Goal: Information Seeking & Learning: Compare options

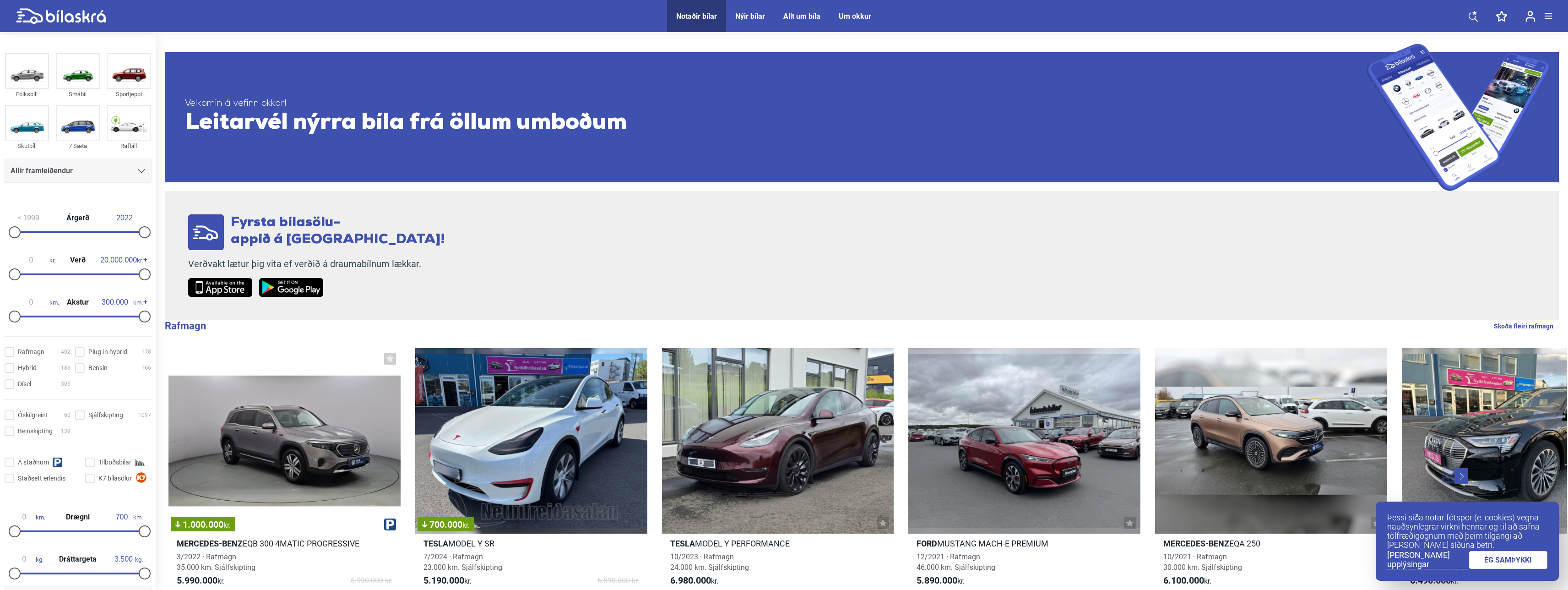
click at [849, 16] on div "Um okkur" at bounding box center [855, 16] width 32 height 9
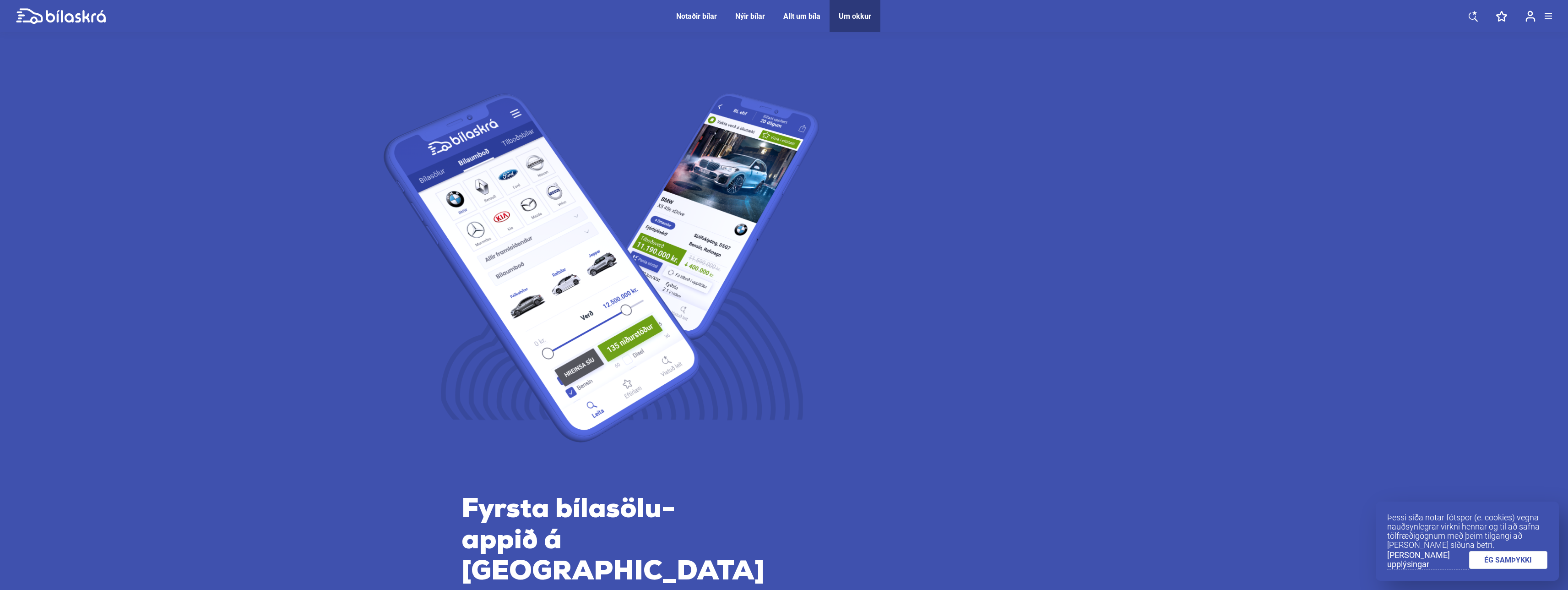
click at [713, 11] on span "Notaðir bílar" at bounding box center [696, 16] width 59 height 32
click at [710, 17] on div "Notaðir bílar" at bounding box center [696, 16] width 41 height 9
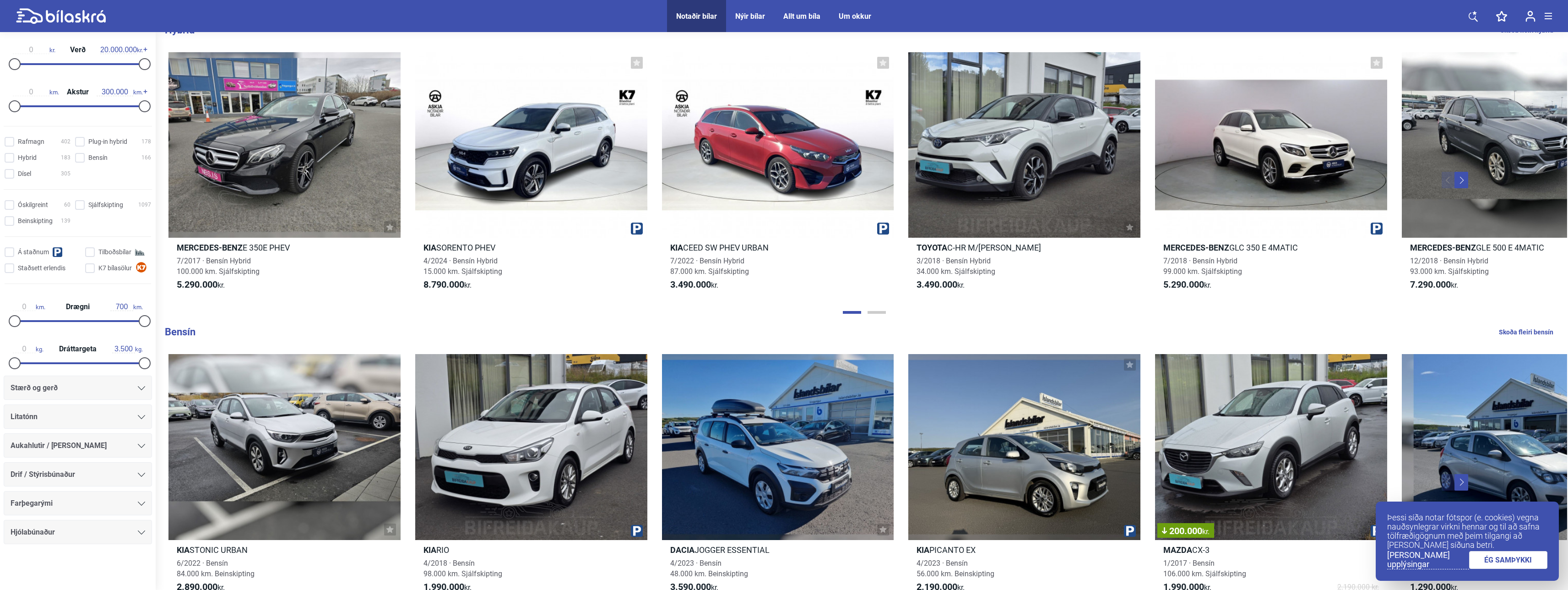
scroll to position [916, 0]
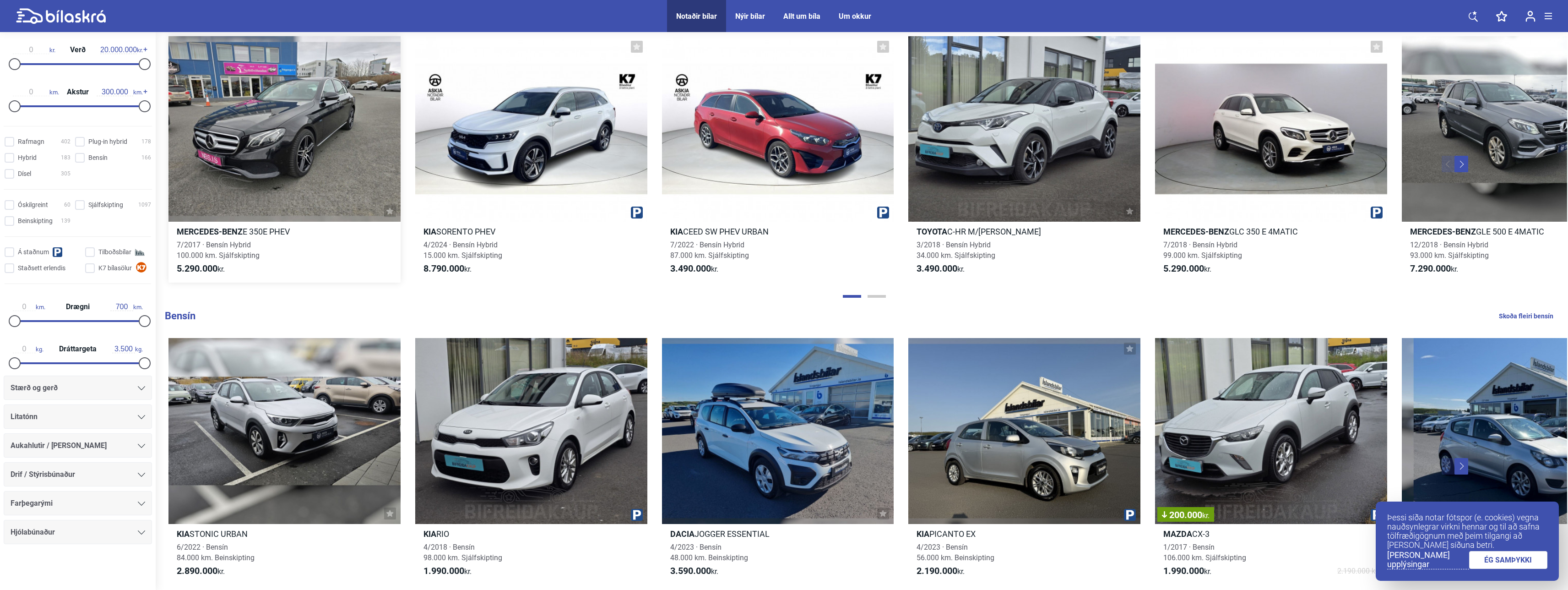
click at [304, 248] on div "7/2017 · Bensín Hybrid 100.000 km. Sjálfskipting" at bounding box center [284, 250] width 232 height 21
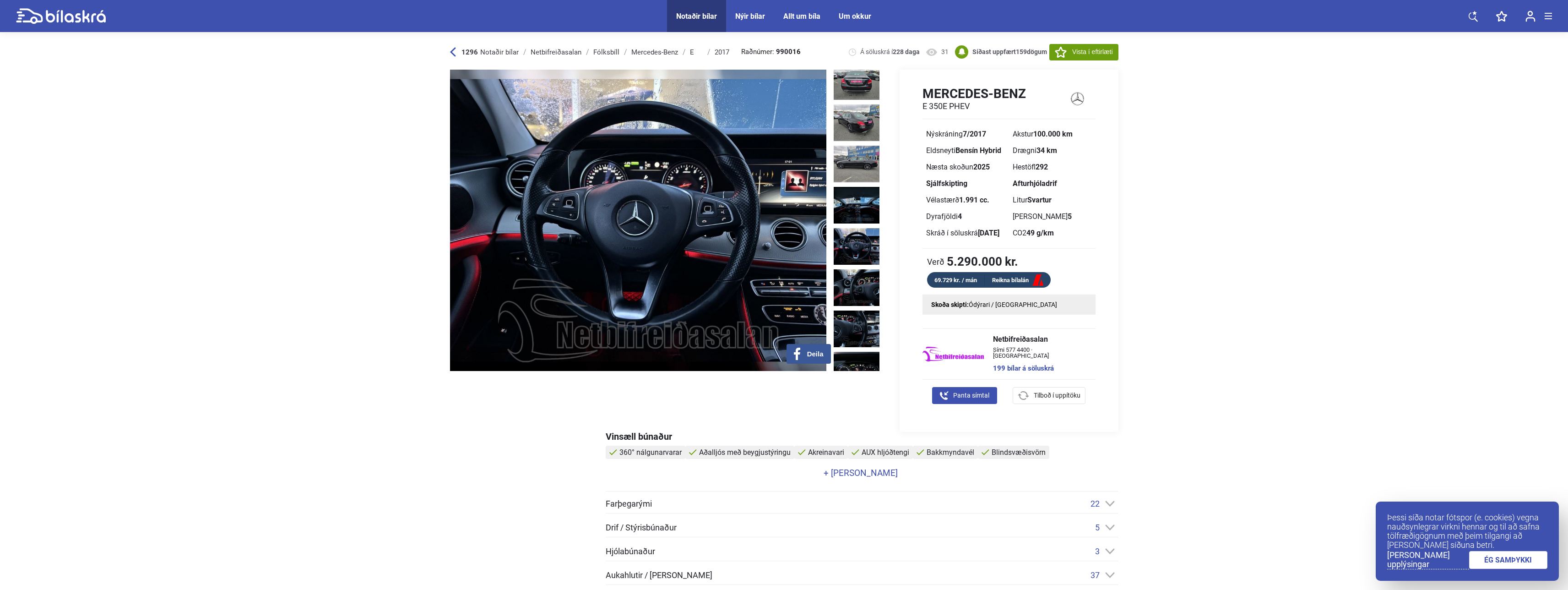
scroll to position [229, 0]
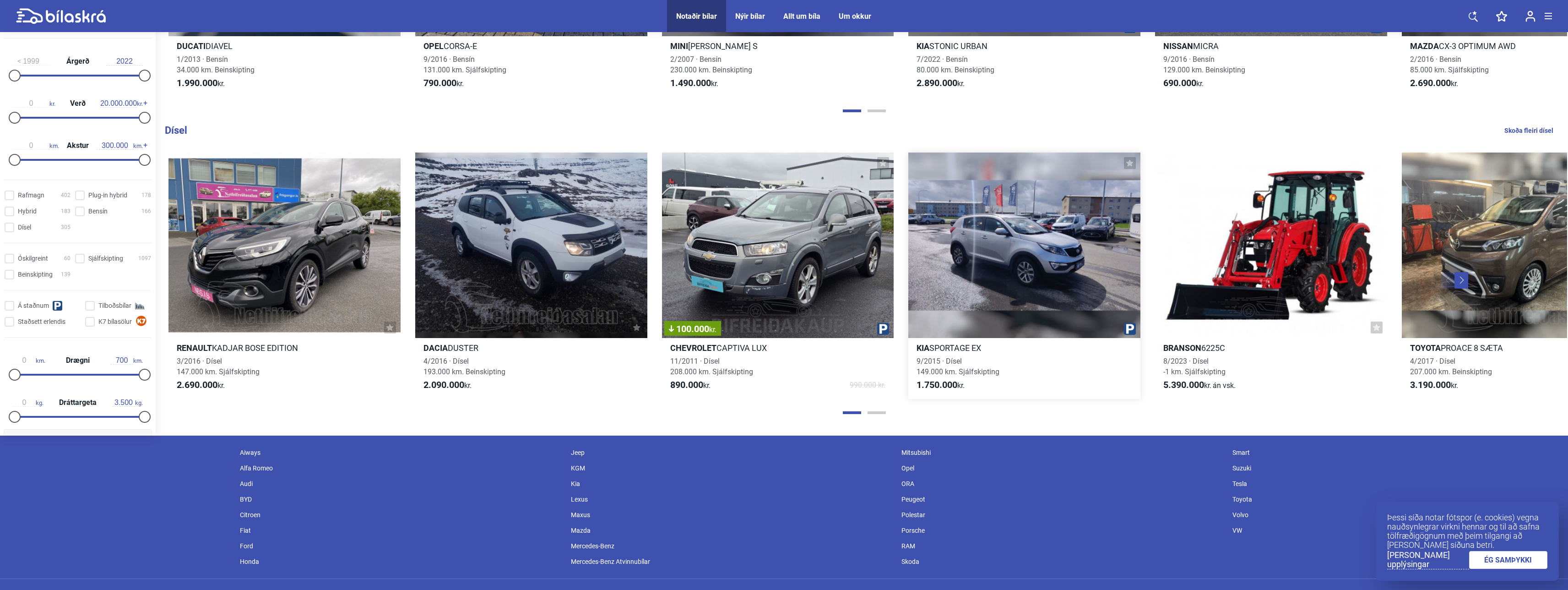
scroll to position [1438, 0]
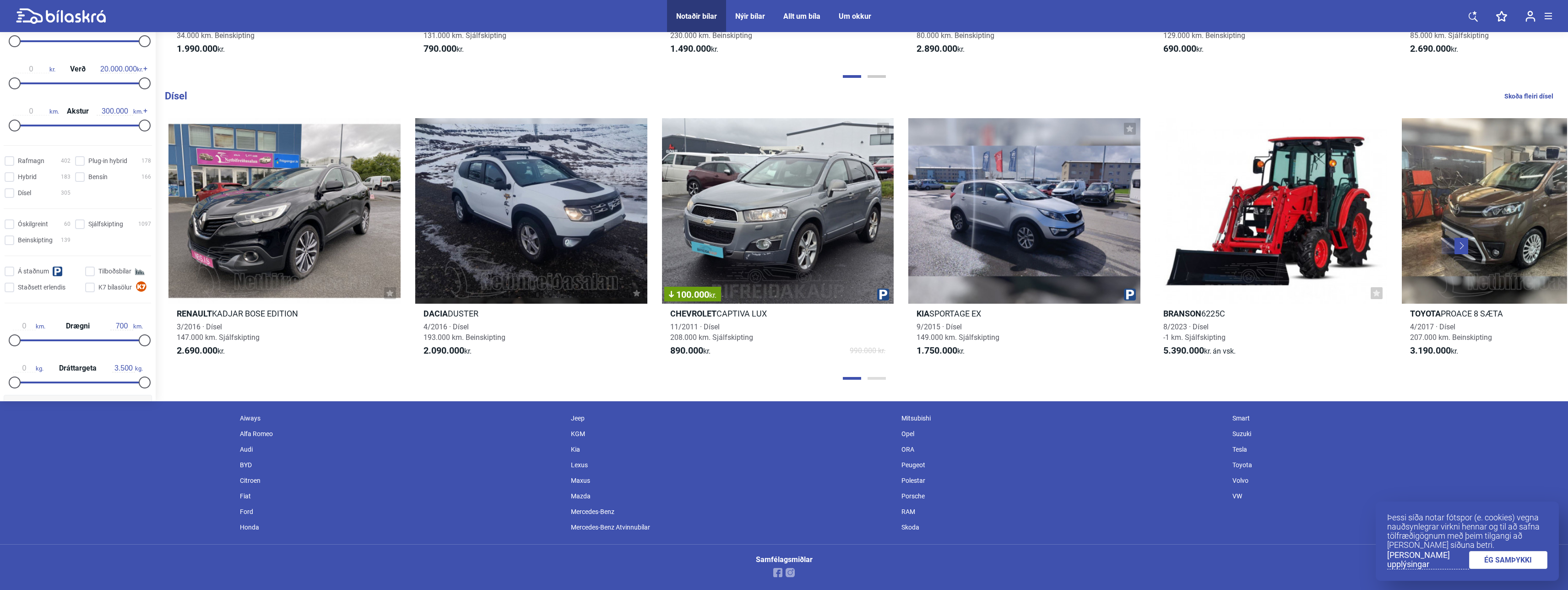
click at [875, 378] on button "Page 2" at bounding box center [877, 378] width 18 height 3
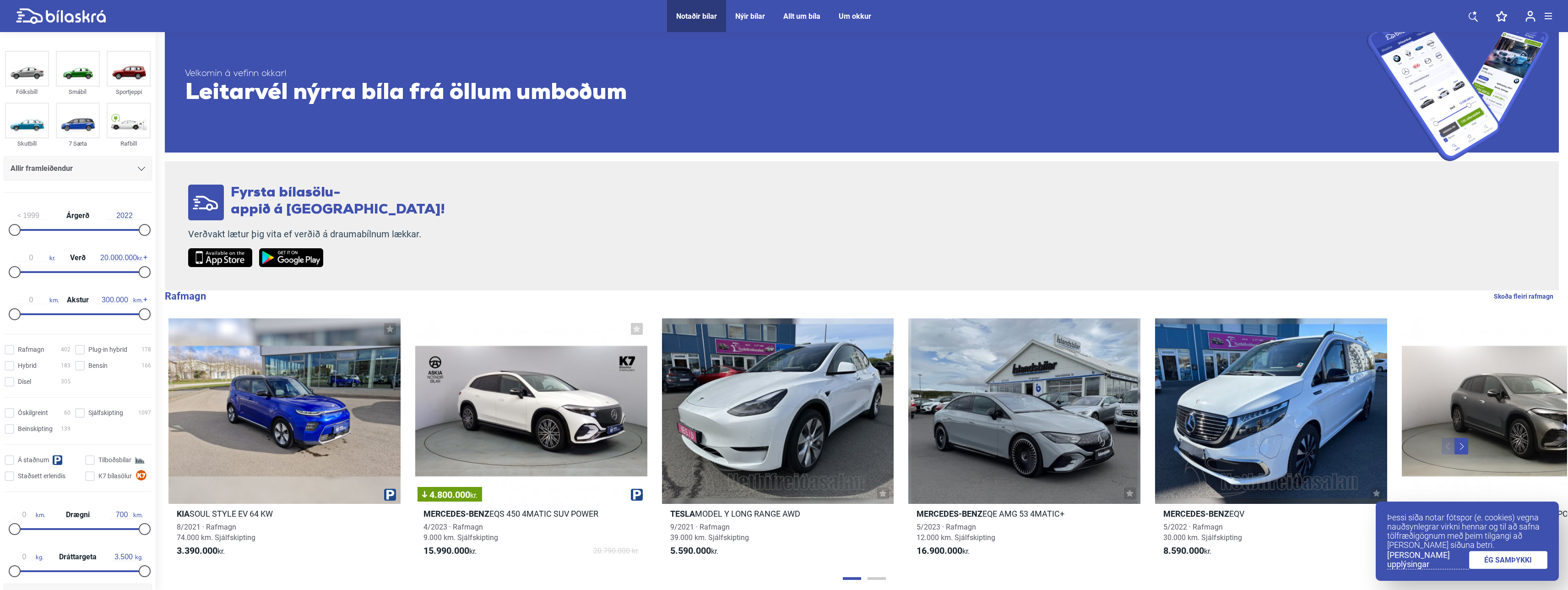
scroll to position [0, 0]
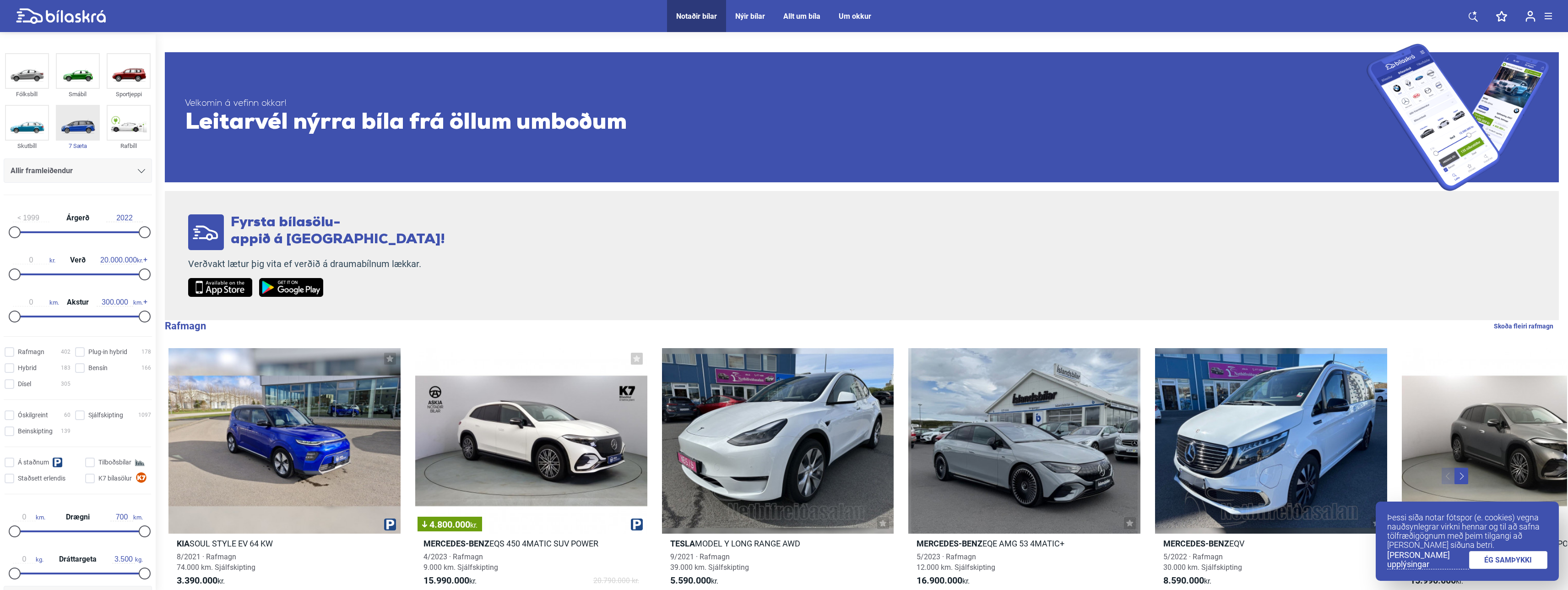
click at [77, 133] on img at bounding box center [77, 123] width 42 height 34
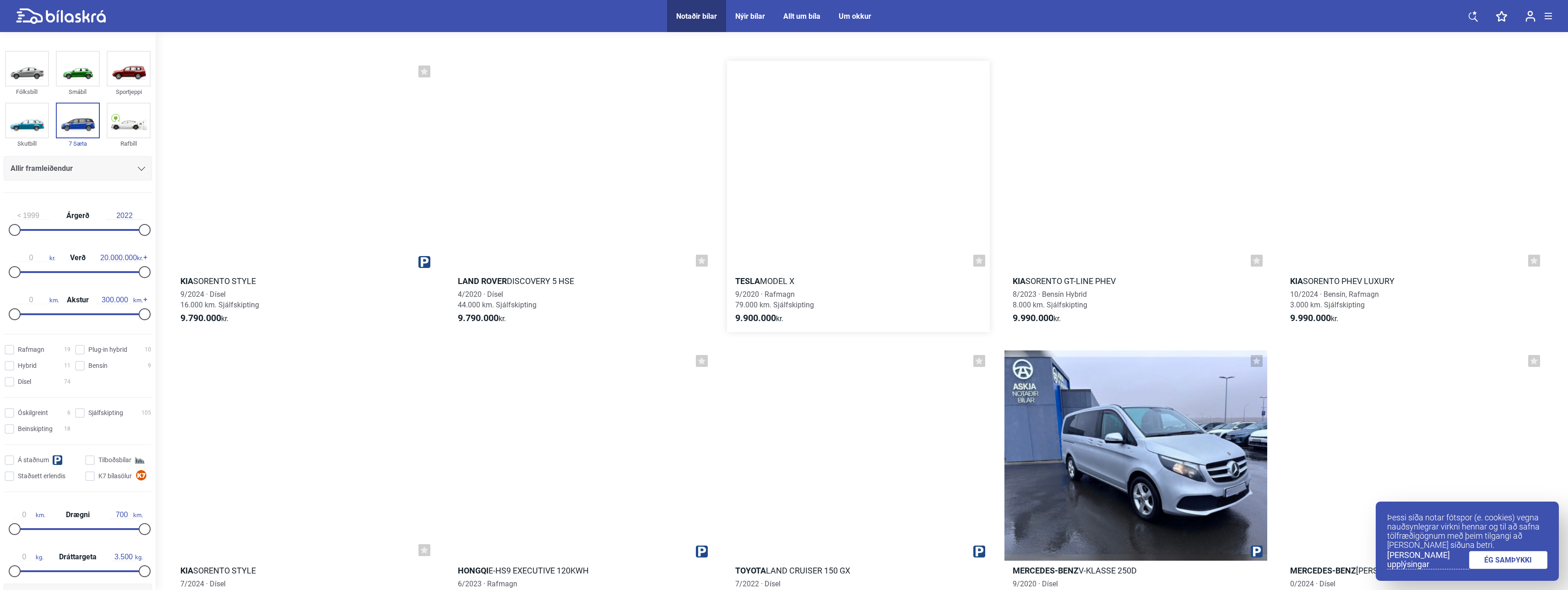
scroll to position [5724, 0]
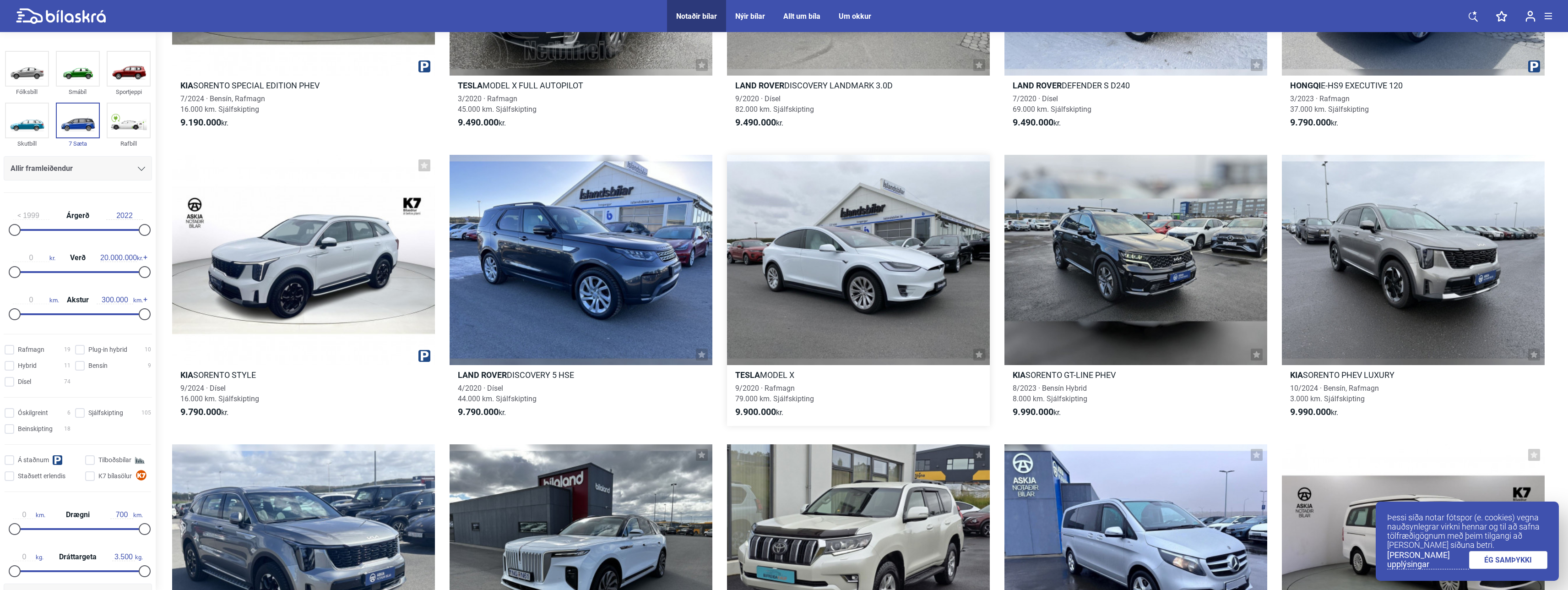
click at [854, 212] on div at bounding box center [858, 259] width 263 height 210
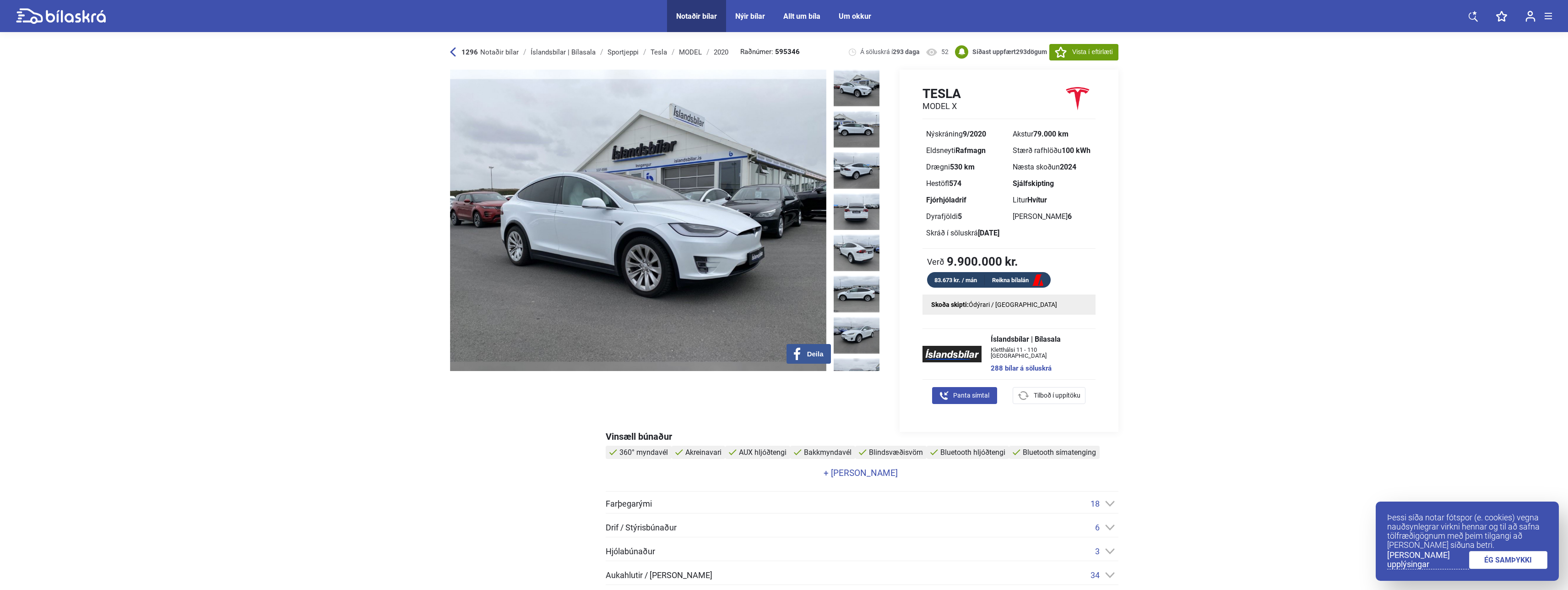
click at [548, 51] on div "Íslandsbílar | Bílasala" at bounding box center [563, 52] width 65 height 7
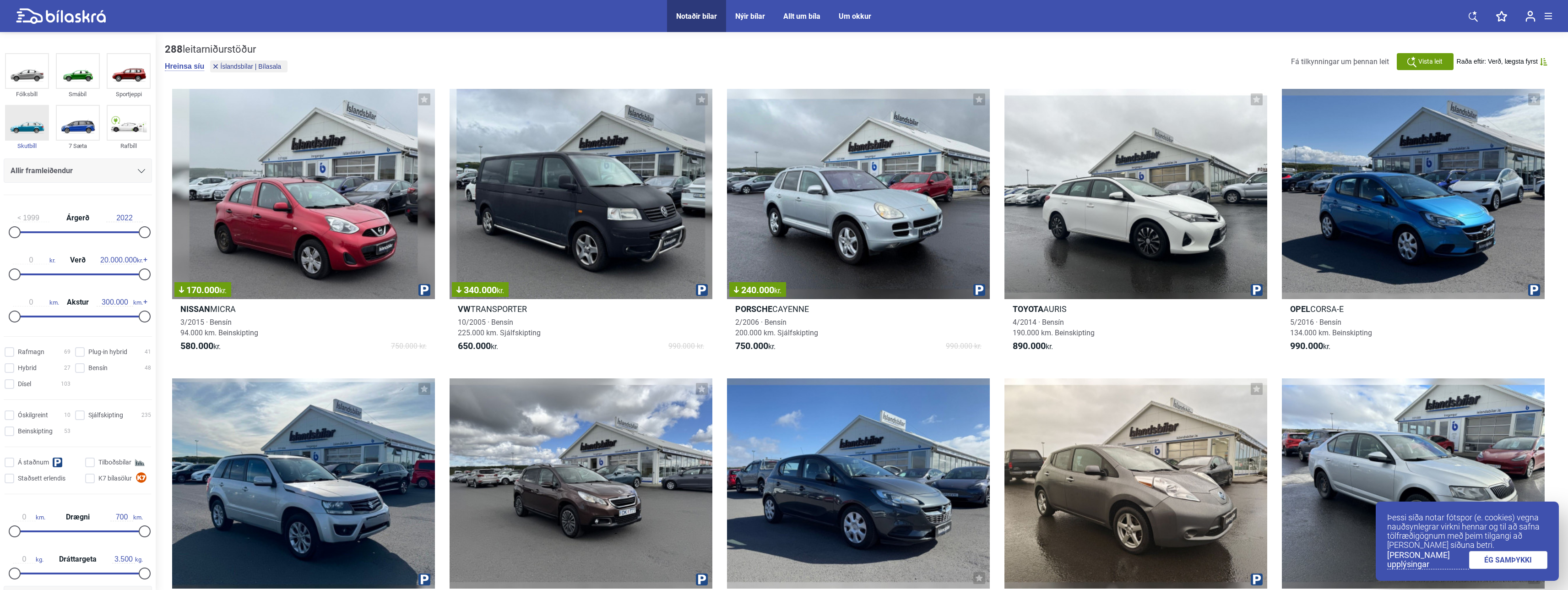
click at [33, 131] on img at bounding box center [27, 123] width 42 height 34
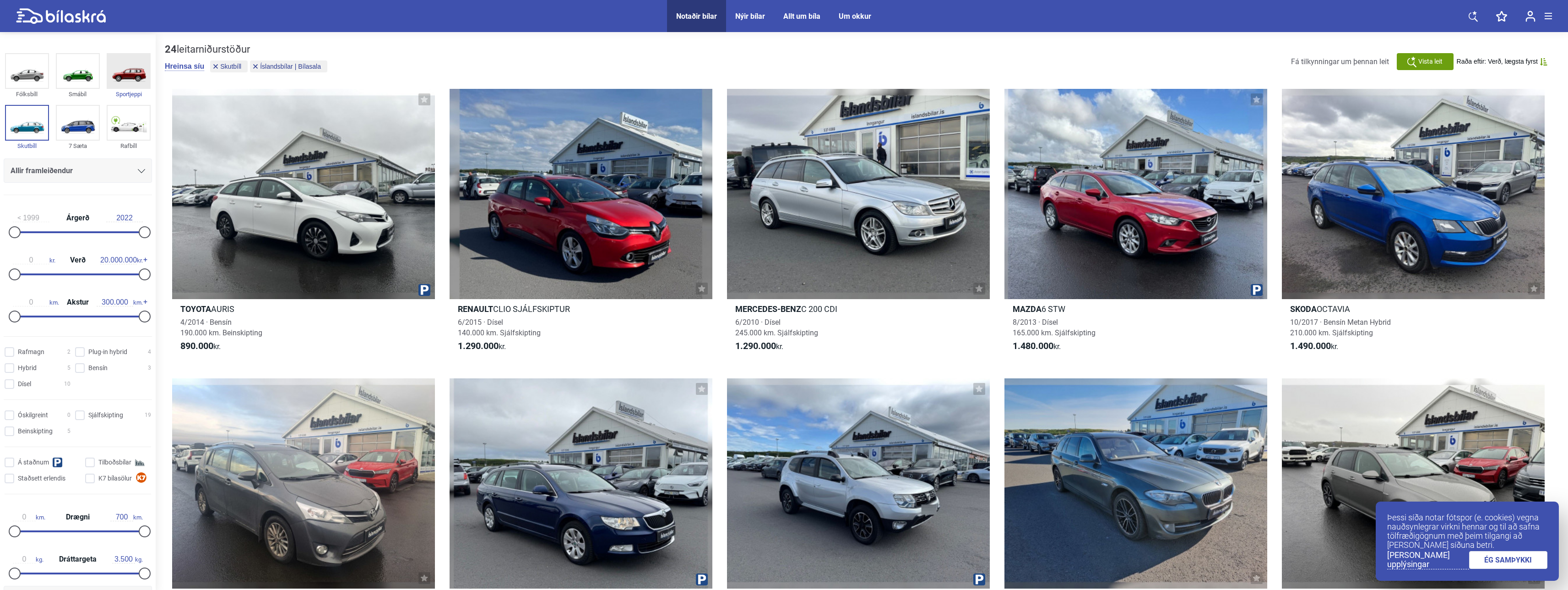
click at [122, 81] on img at bounding box center [128, 71] width 42 height 34
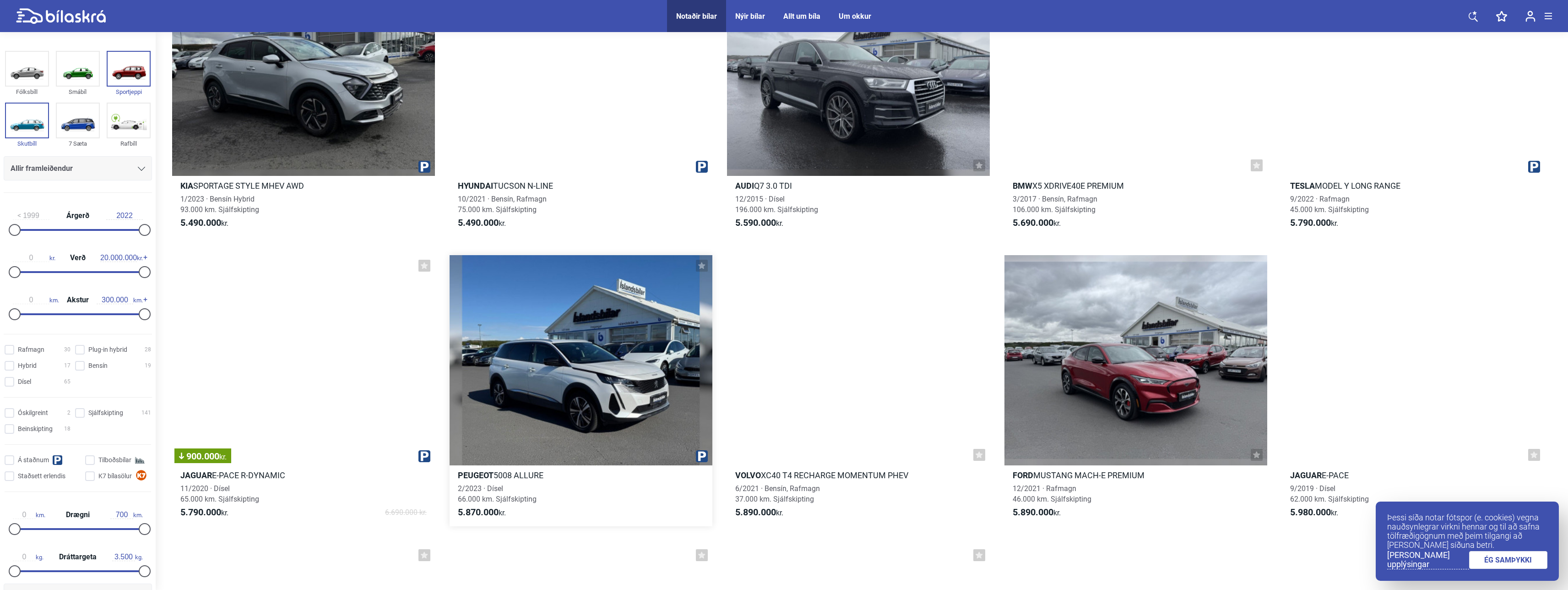
scroll to position [6274, 0]
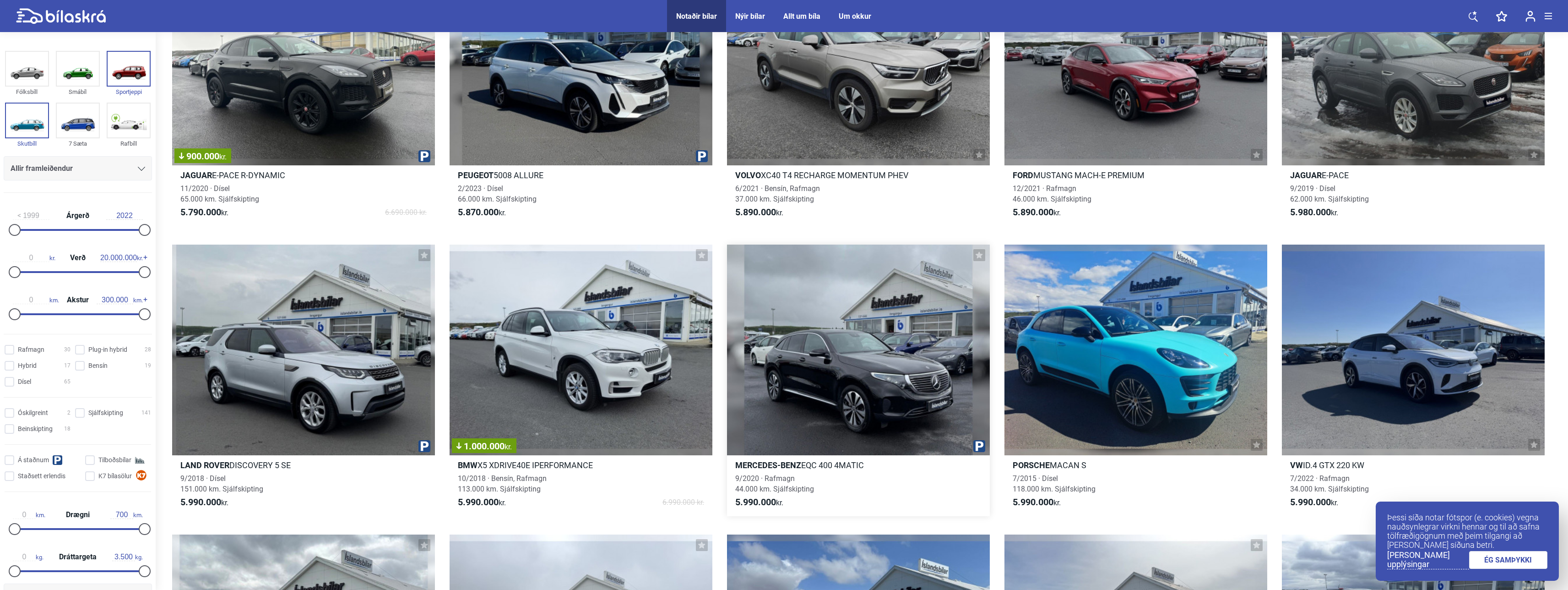
click at [863, 367] on div at bounding box center [858, 349] width 263 height 210
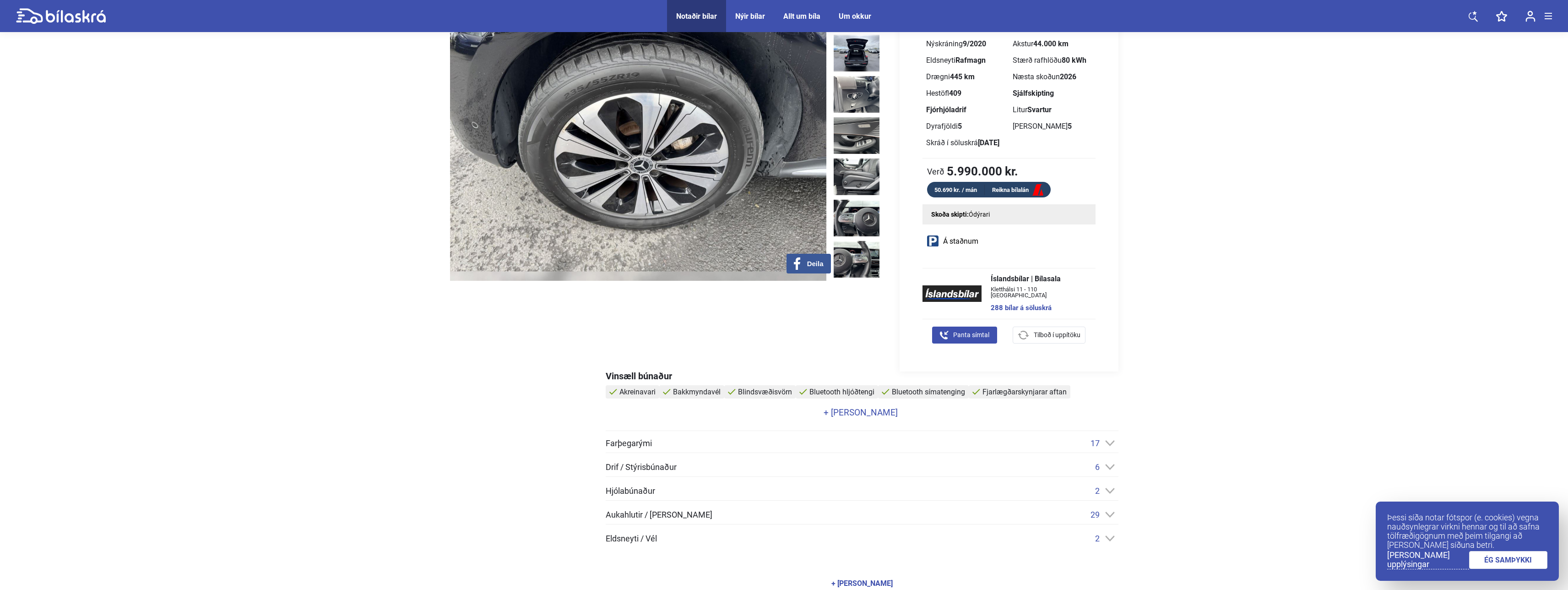
scroll to position [91, 0]
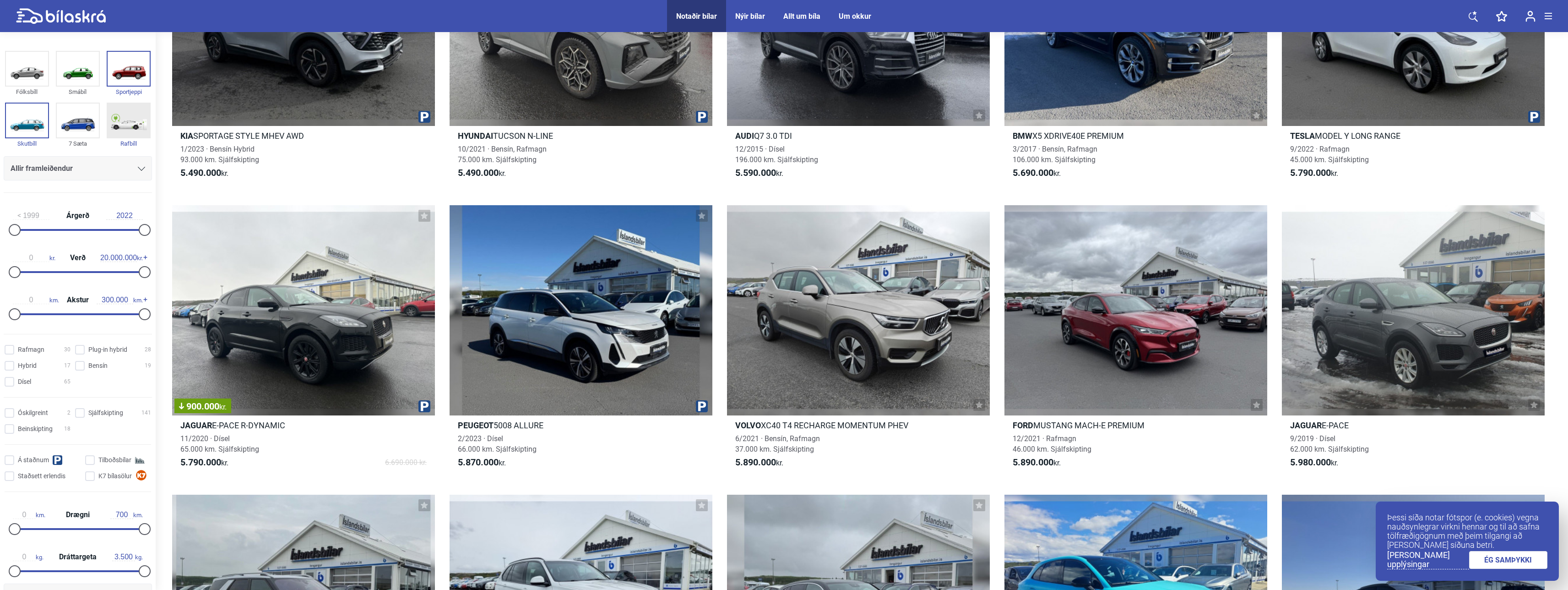
scroll to position [6503, 0]
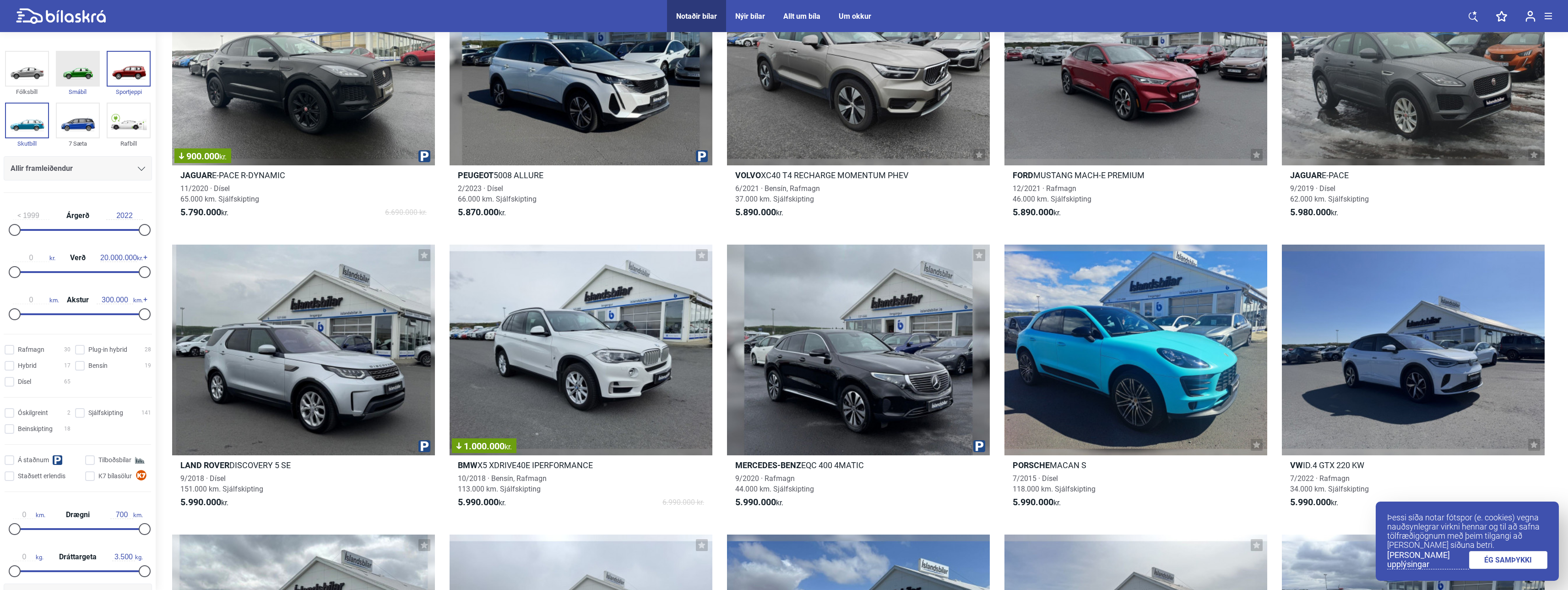
click at [82, 75] on img at bounding box center [77, 69] width 42 height 34
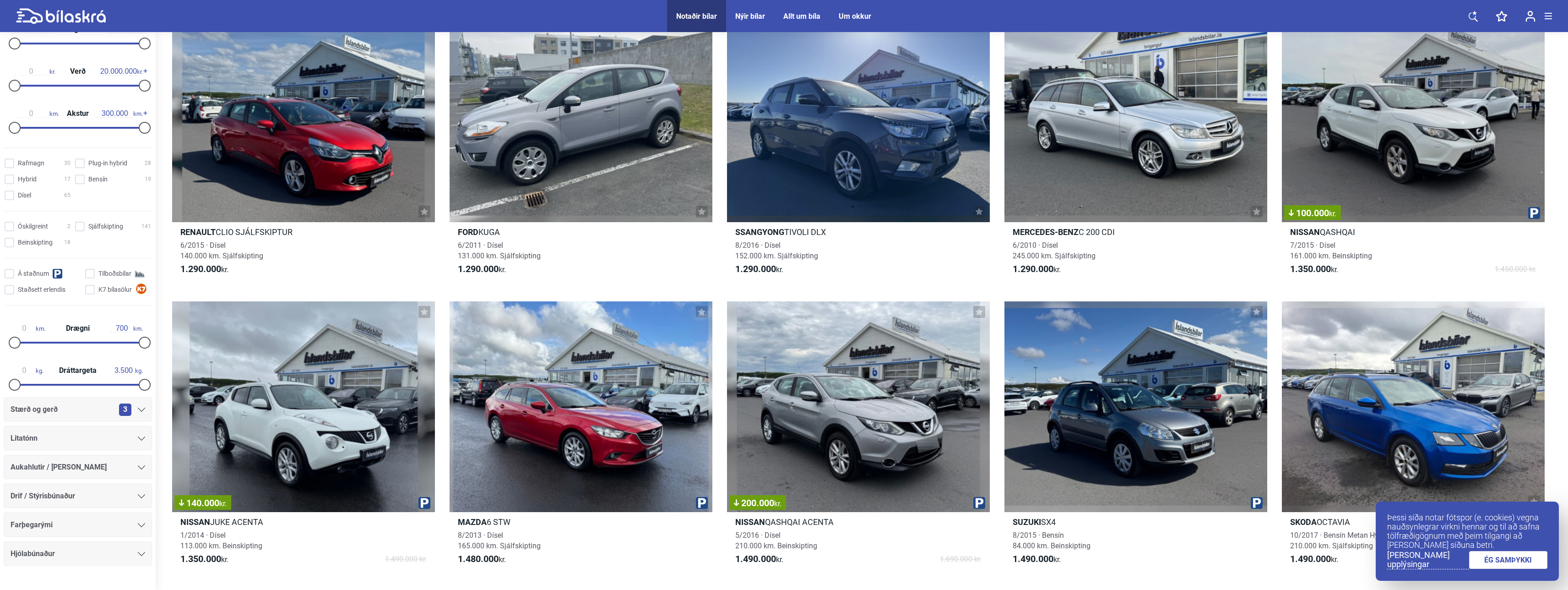
scroll to position [208, 0]
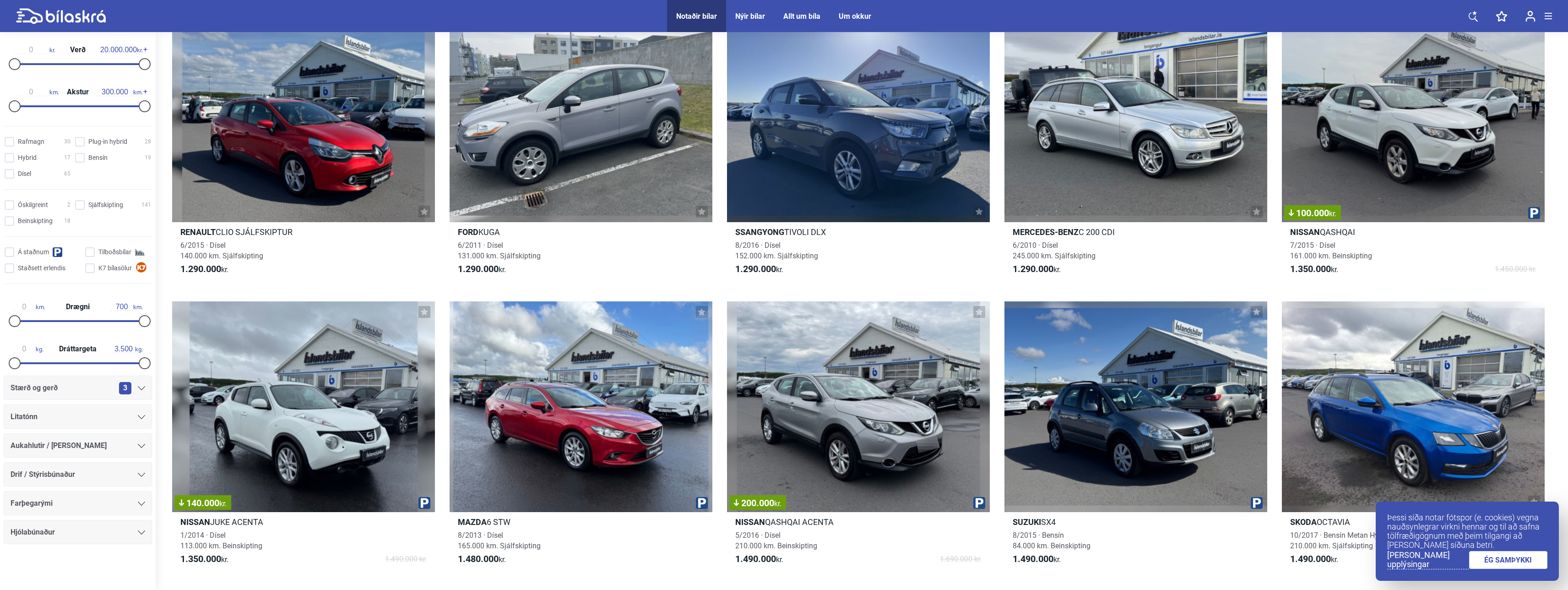
click at [138, 418] on icon at bounding box center [141, 416] width 7 height 4
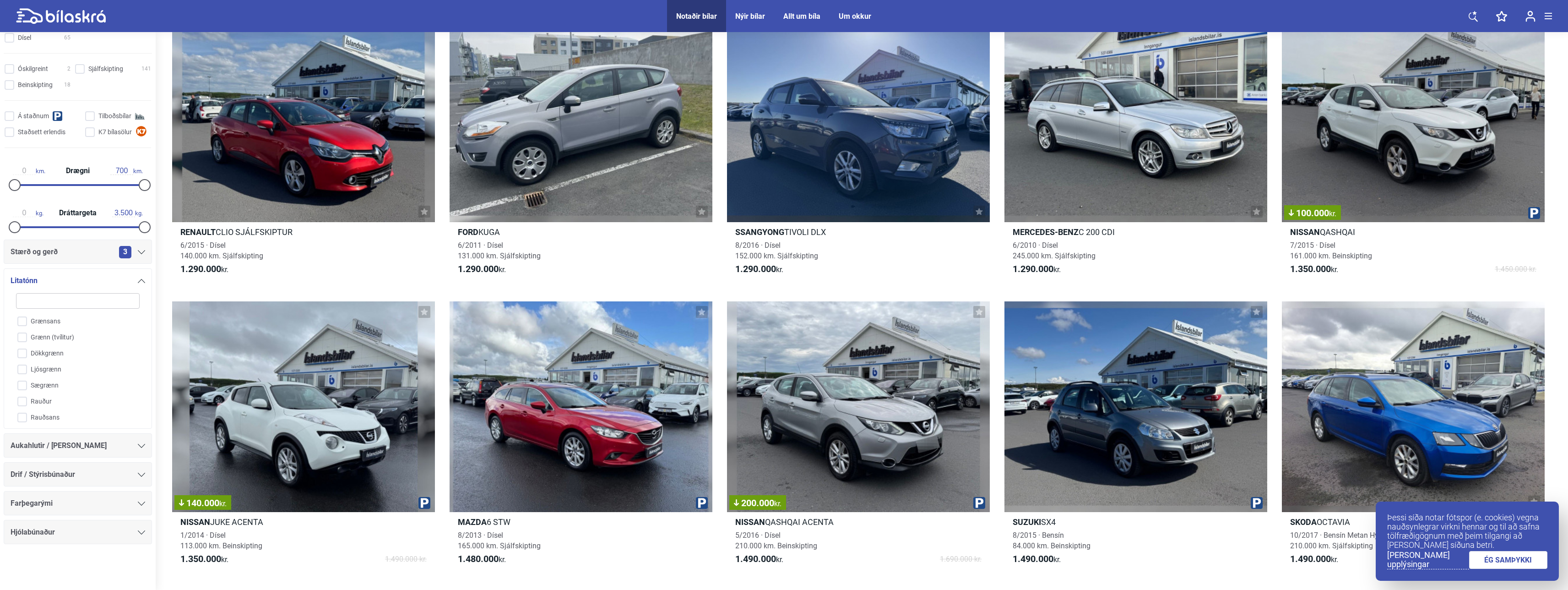
scroll to position [0, 0]
click at [121, 480] on div "Drif / Stýrisbúnaður" at bounding box center [77, 474] width 135 height 13
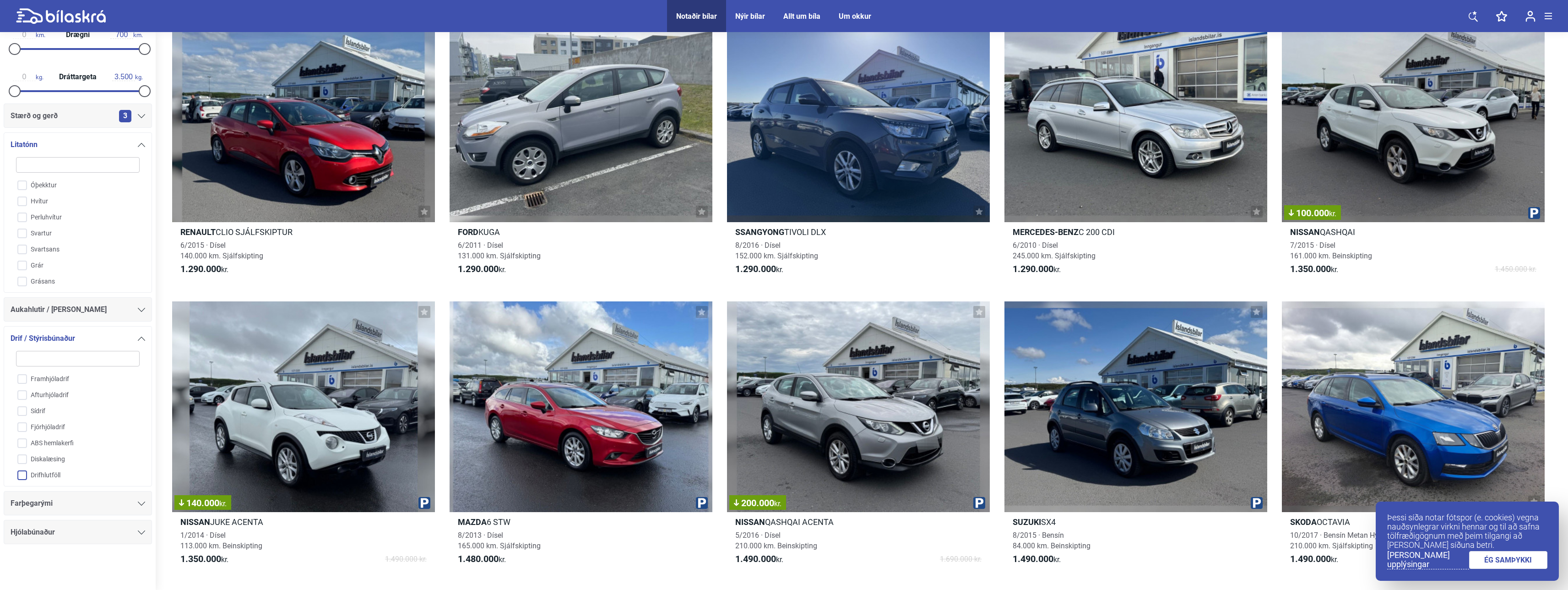
click at [119, 480] on input "Drifhlutföll" at bounding box center [72, 476] width 125 height 16
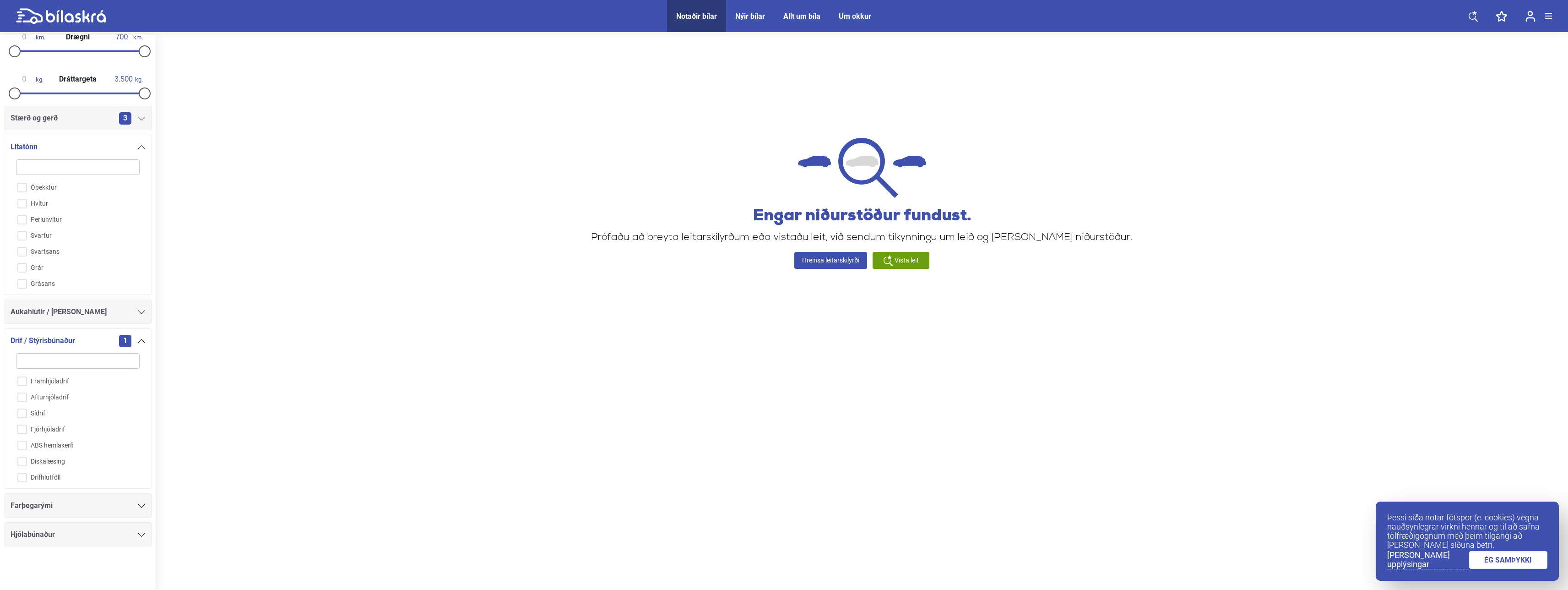
checkbox input "false"
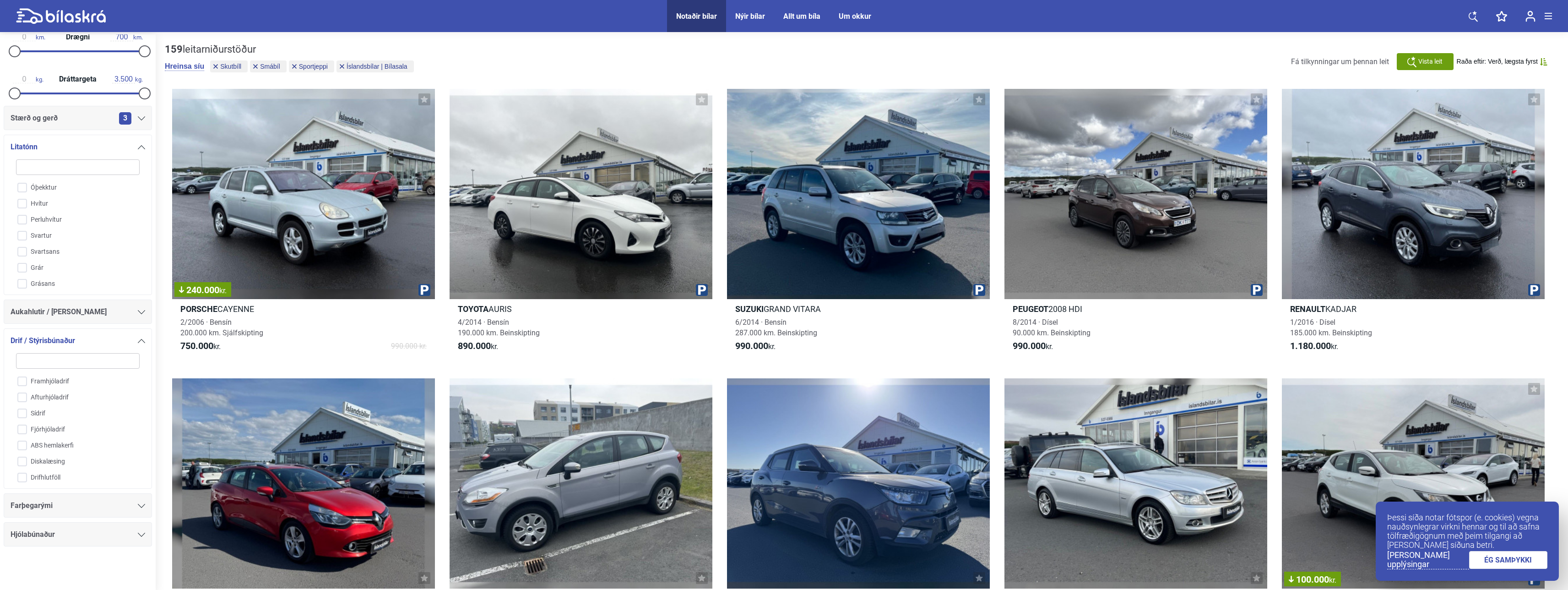
drag, startPoint x: 1567, startPoint y: 119, endPoint x: 1571, endPoint y: 135, distance: 16.5
click at [1345, 57] on div "Fá tilkynningar um þennan leit Vista leit Raða eftir: Verð, lægsta fyrst" at bounding box center [1419, 61] width 256 height 17
drag, startPoint x: 1351, startPoint y: 63, endPoint x: 1327, endPoint y: 66, distance: 24.2
click at [1349, 64] on span "Fá tilkynningar um þennan leit" at bounding box center [1340, 61] width 98 height 9
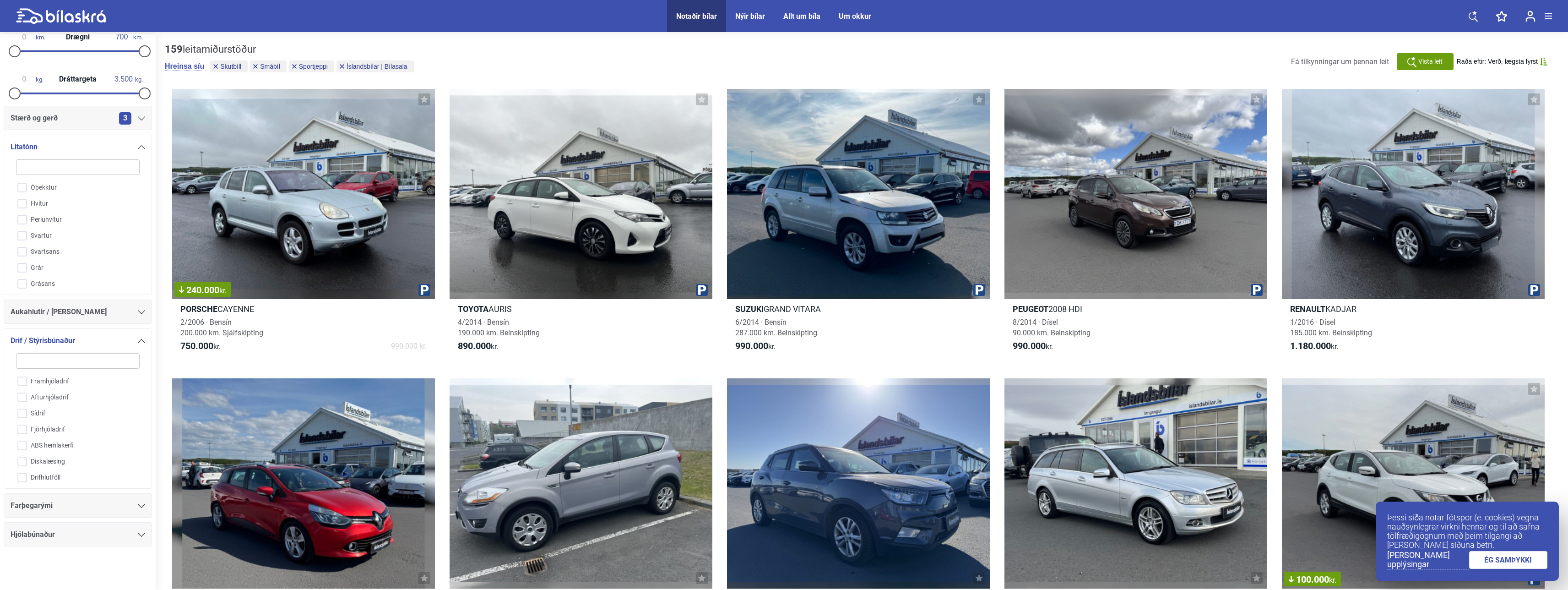
click at [747, 12] on div "Nýir bílar" at bounding box center [750, 16] width 30 height 9
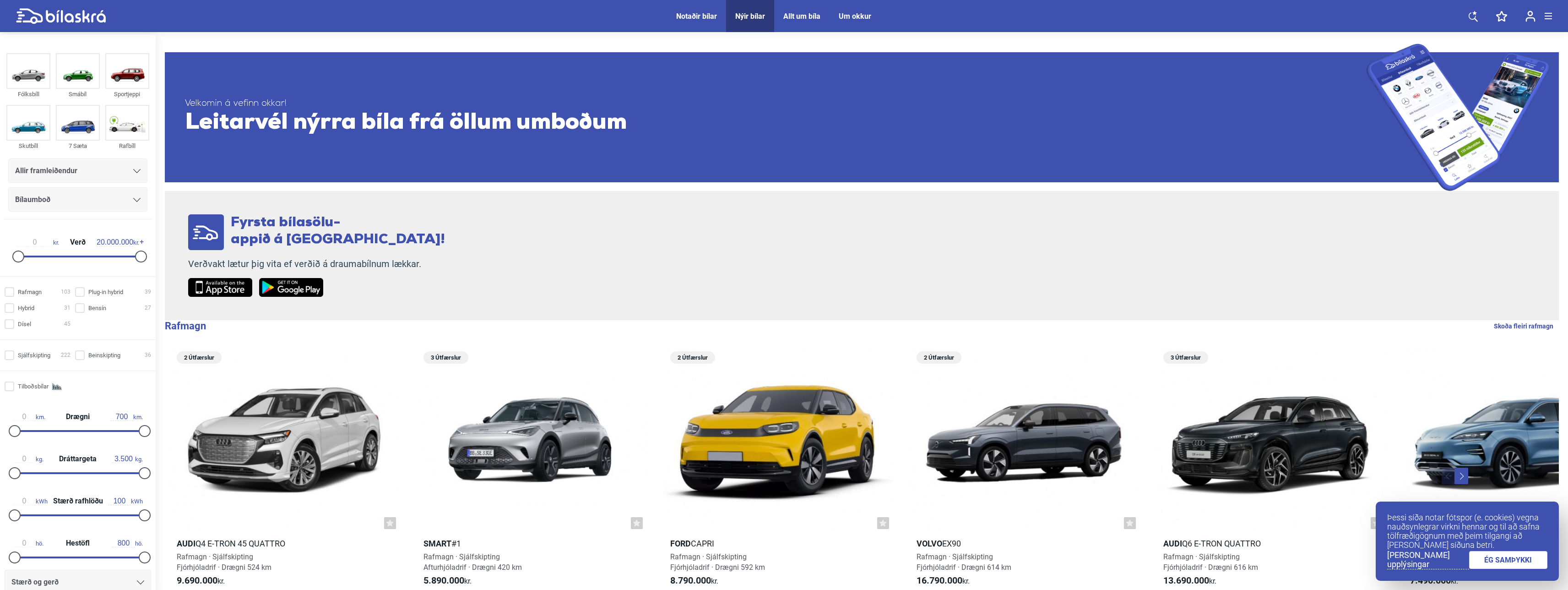
click at [799, 21] on span "Allt um bíla" at bounding box center [802, 16] width 55 height 32
click at [801, 17] on div "Allt um bíla" at bounding box center [802, 16] width 37 height 9
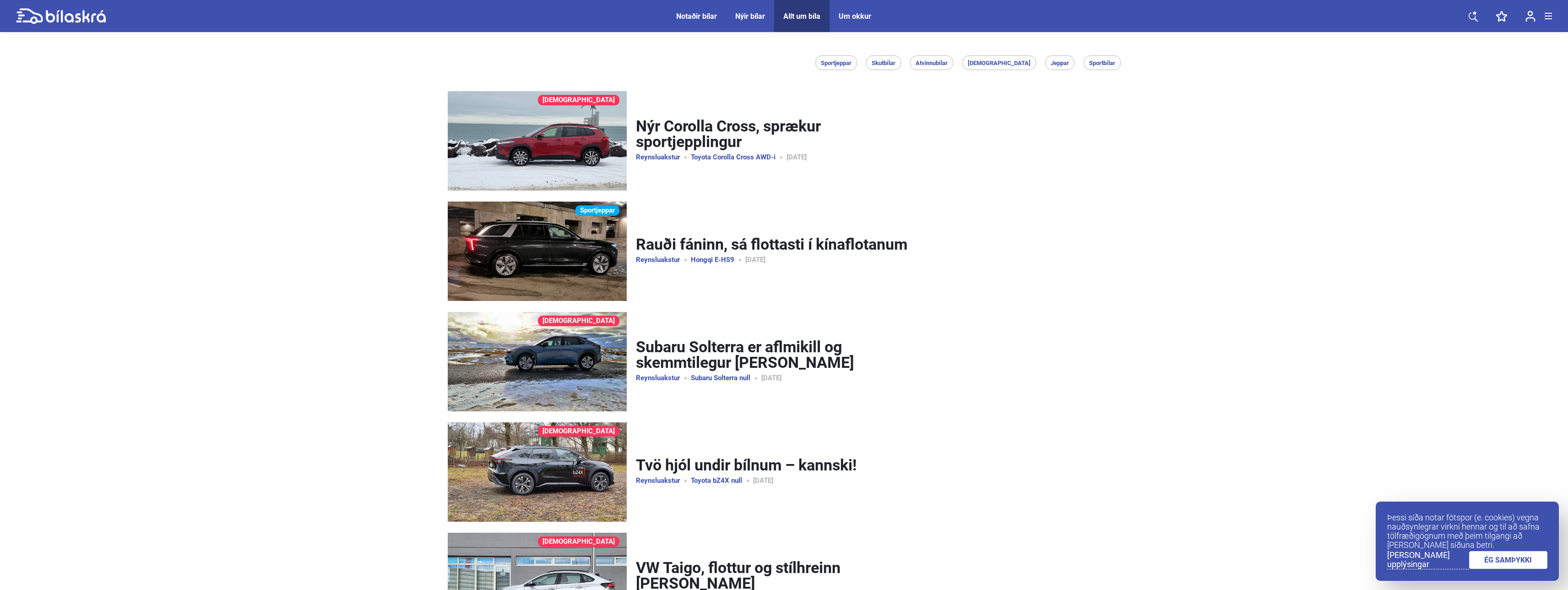
click at [849, 21] on span "Um okkur" at bounding box center [855, 16] width 51 height 32
click at [850, 15] on div "Um okkur" at bounding box center [855, 16] width 32 height 9
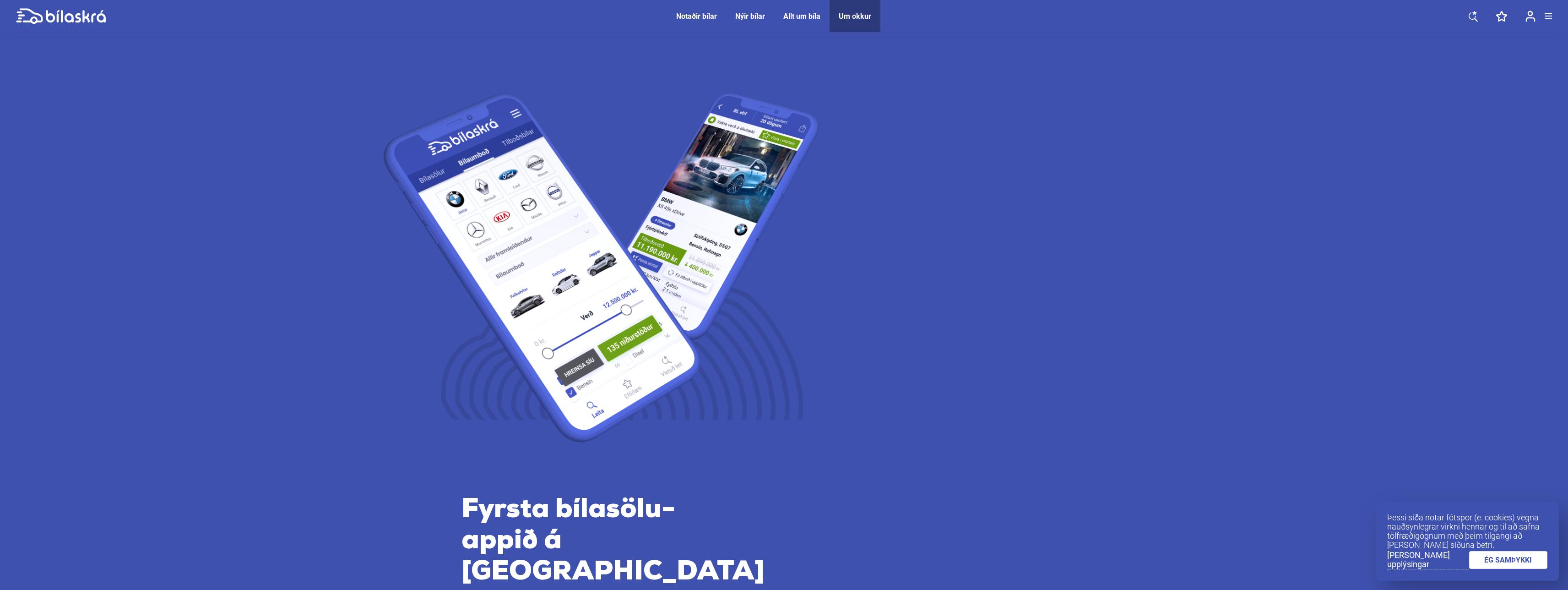
click at [701, 15] on div "Notaðir bílar" at bounding box center [696, 16] width 41 height 9
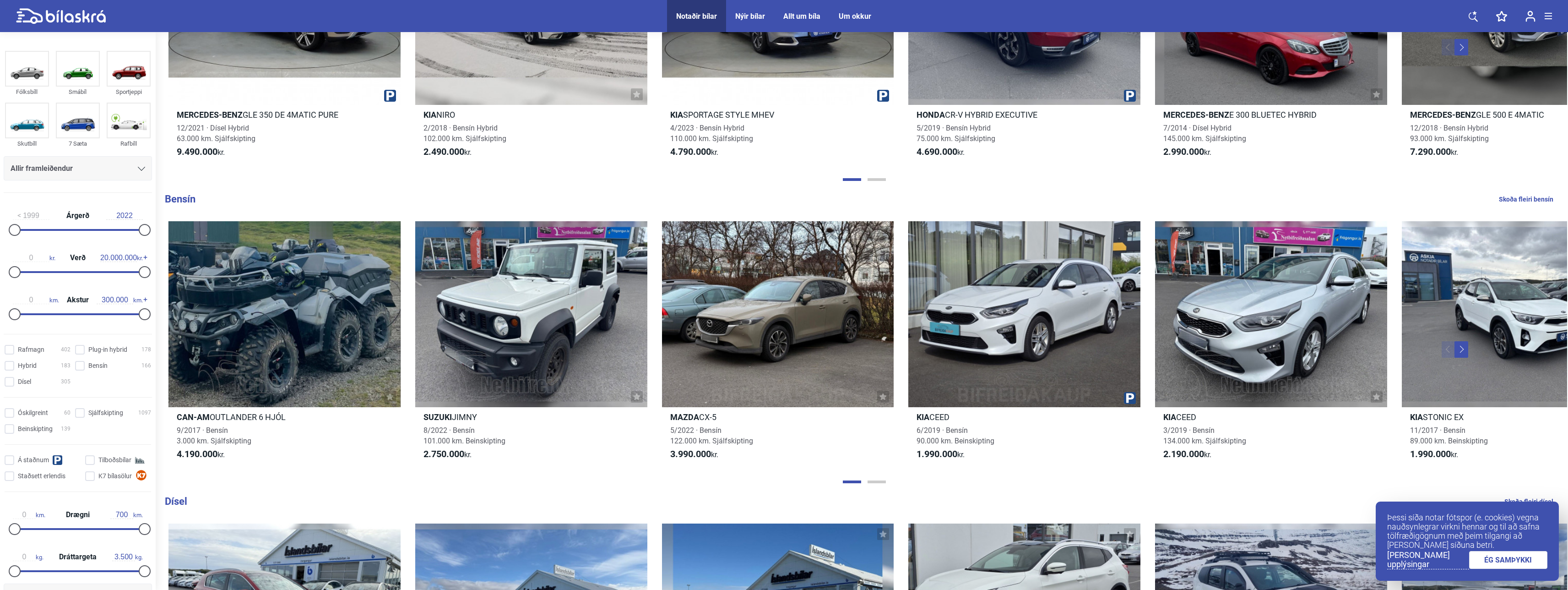
scroll to position [934, 0]
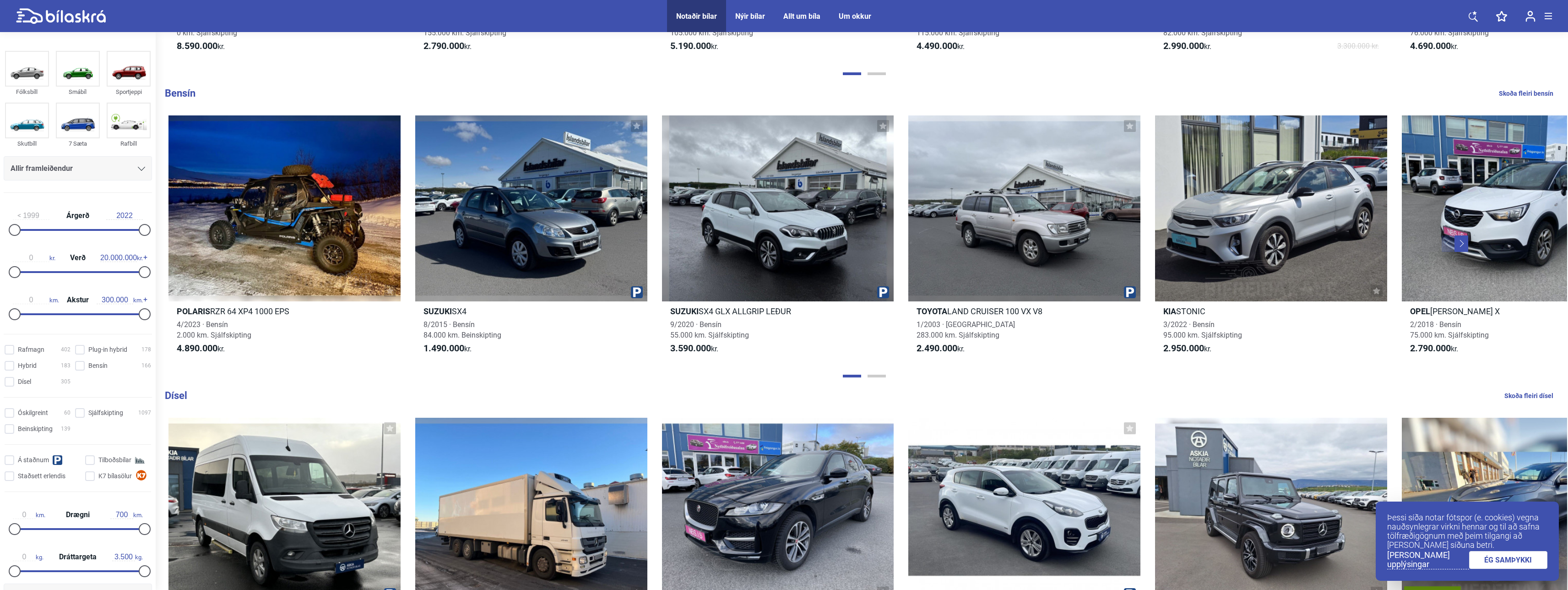
scroll to position [961, 0]
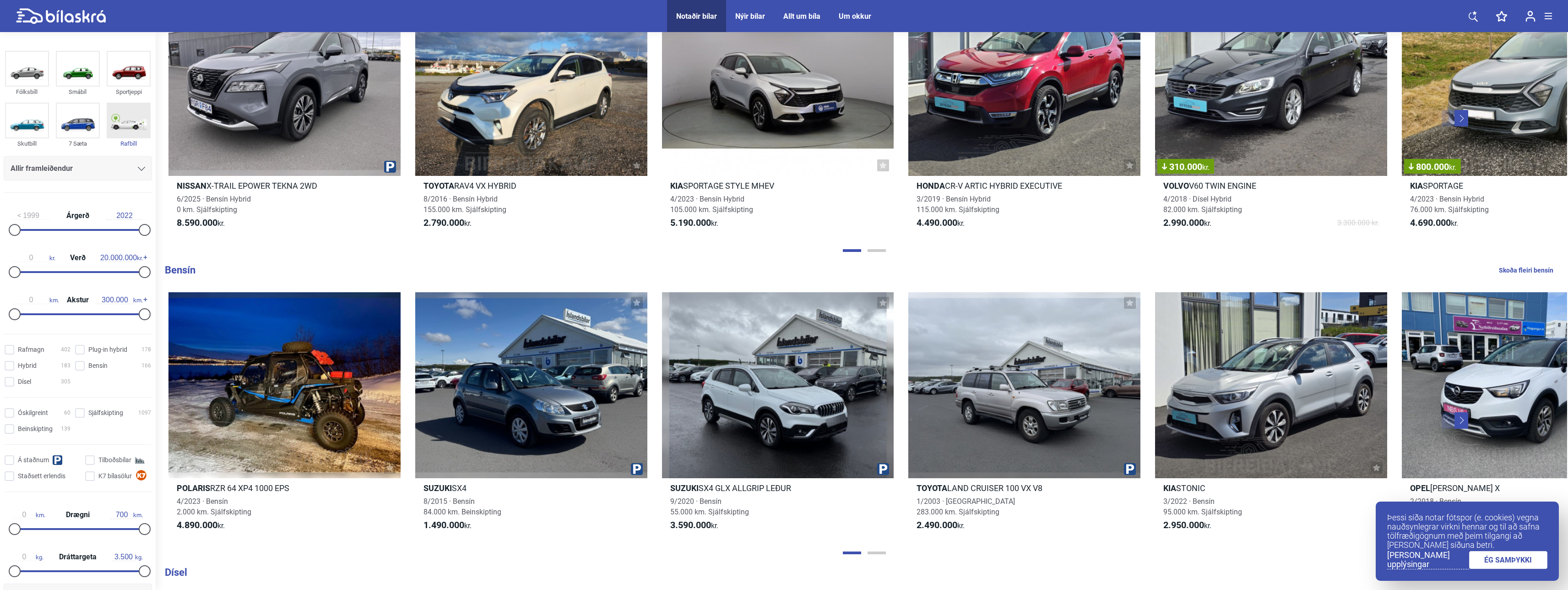
click at [131, 127] on img at bounding box center [128, 121] width 42 height 34
checkbox input "true"
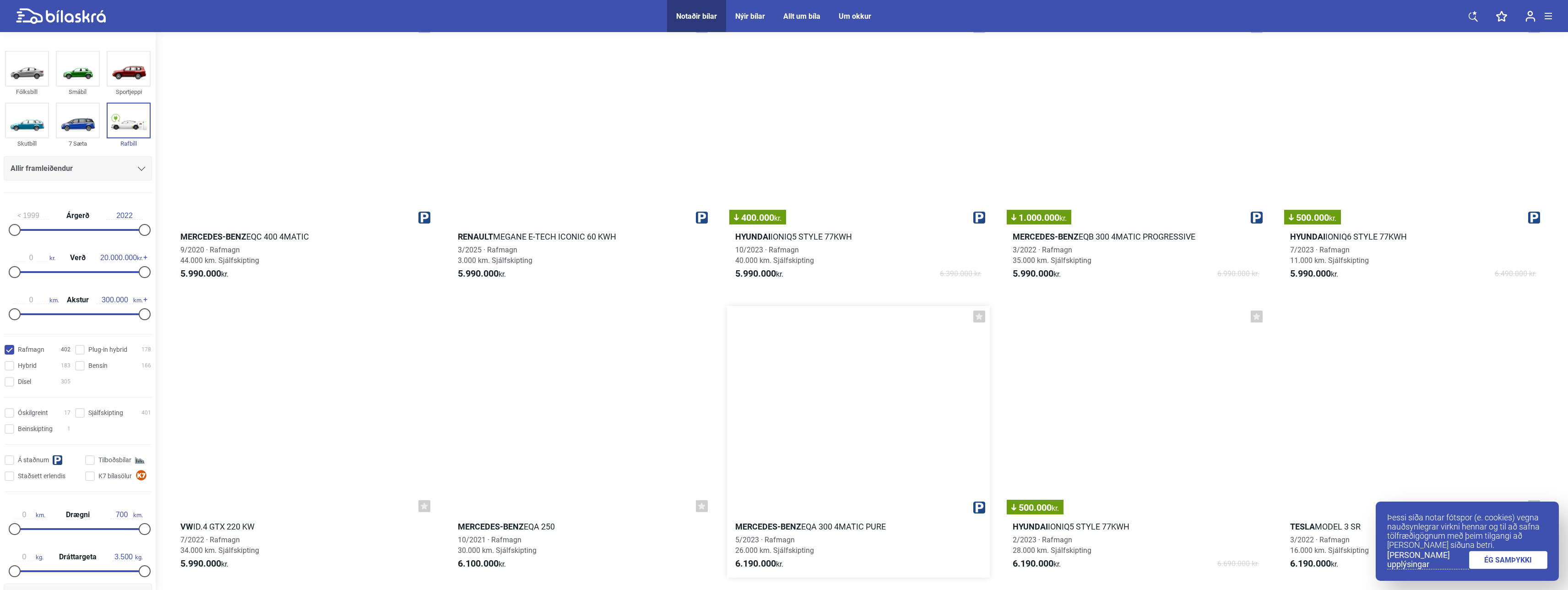
scroll to position [14242, 0]
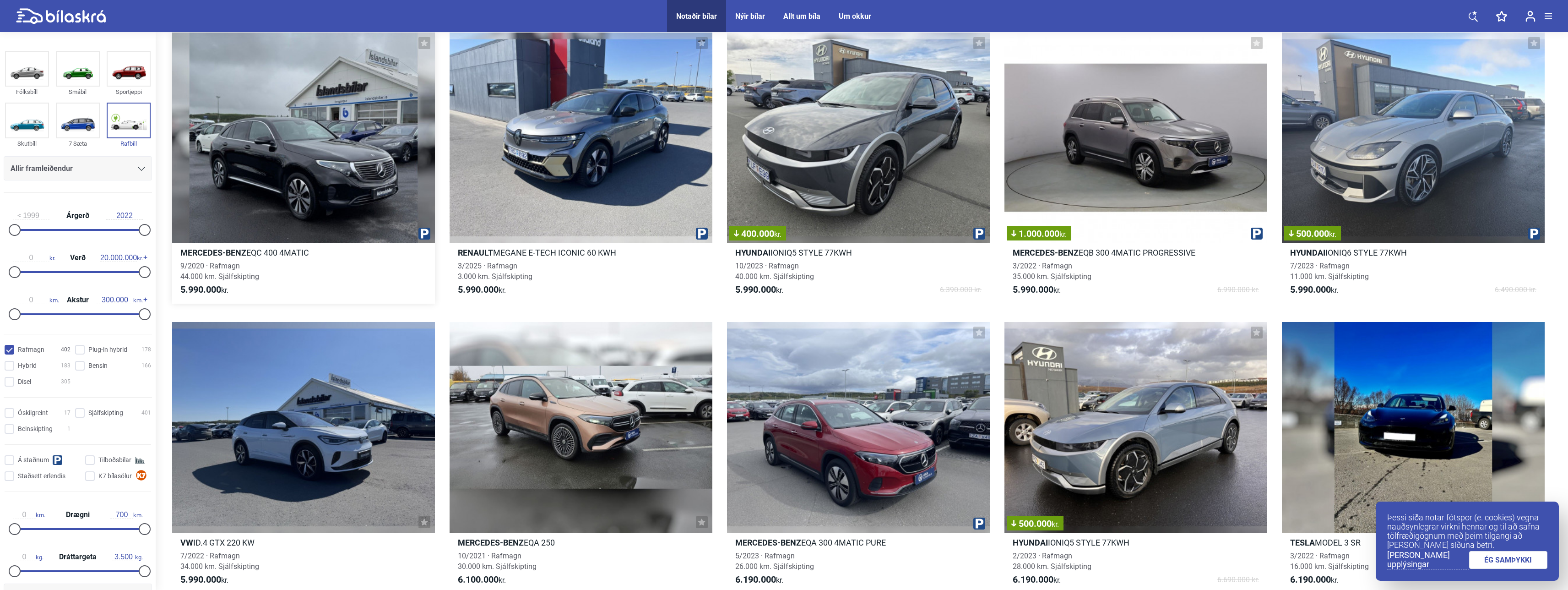
click at [325, 210] on div at bounding box center [304, 137] width 263 height 210
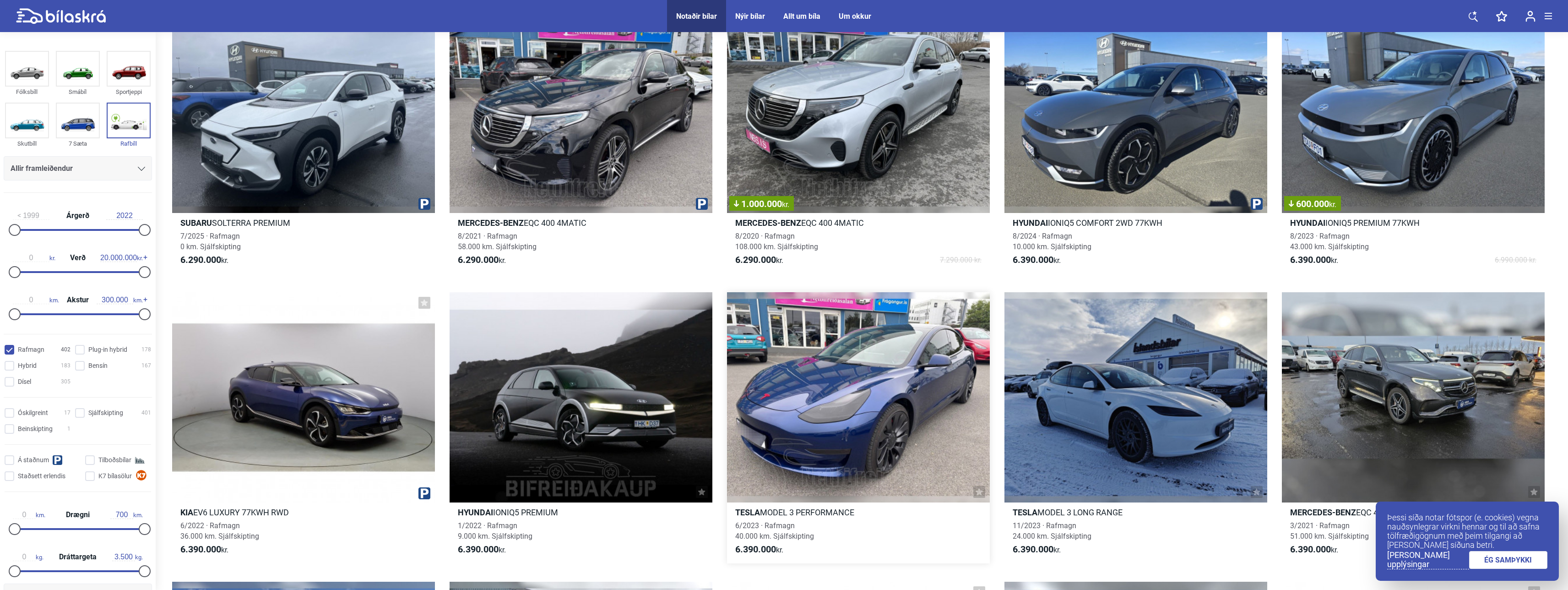
scroll to position [14972, 0]
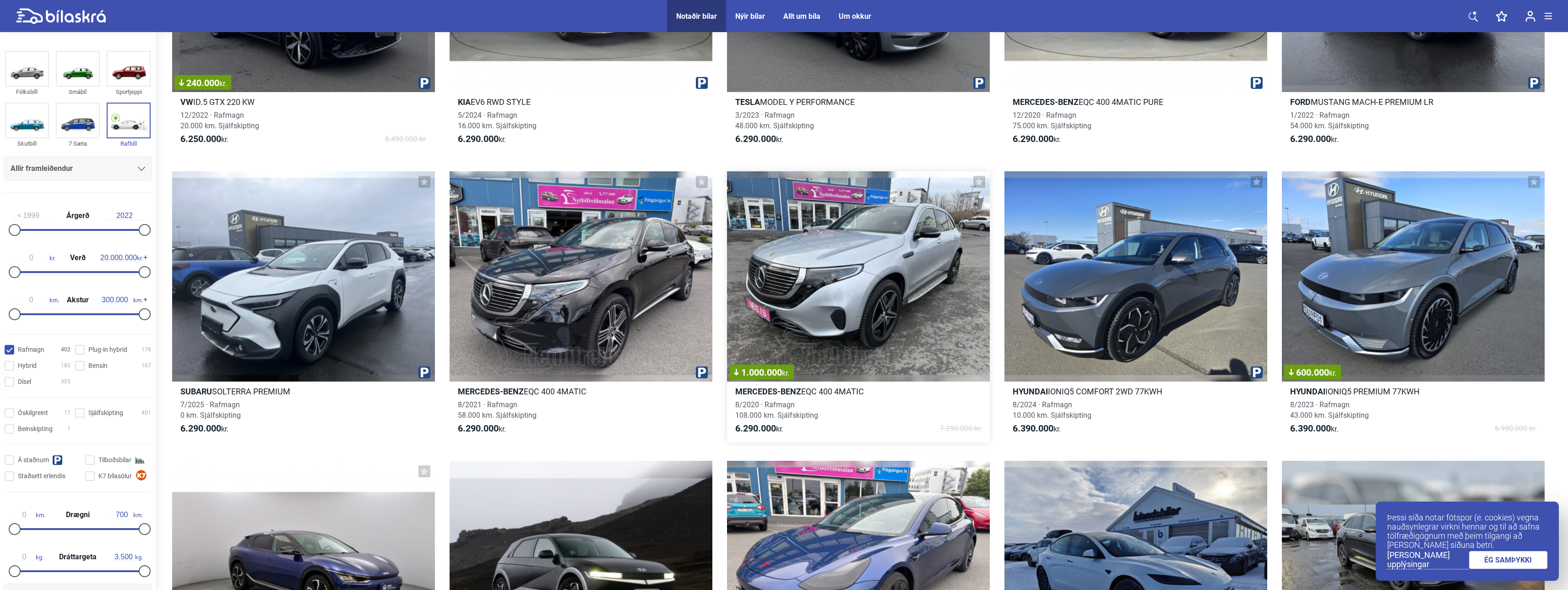
click at [809, 334] on div "1.000.000 kr." at bounding box center [858, 276] width 263 height 210
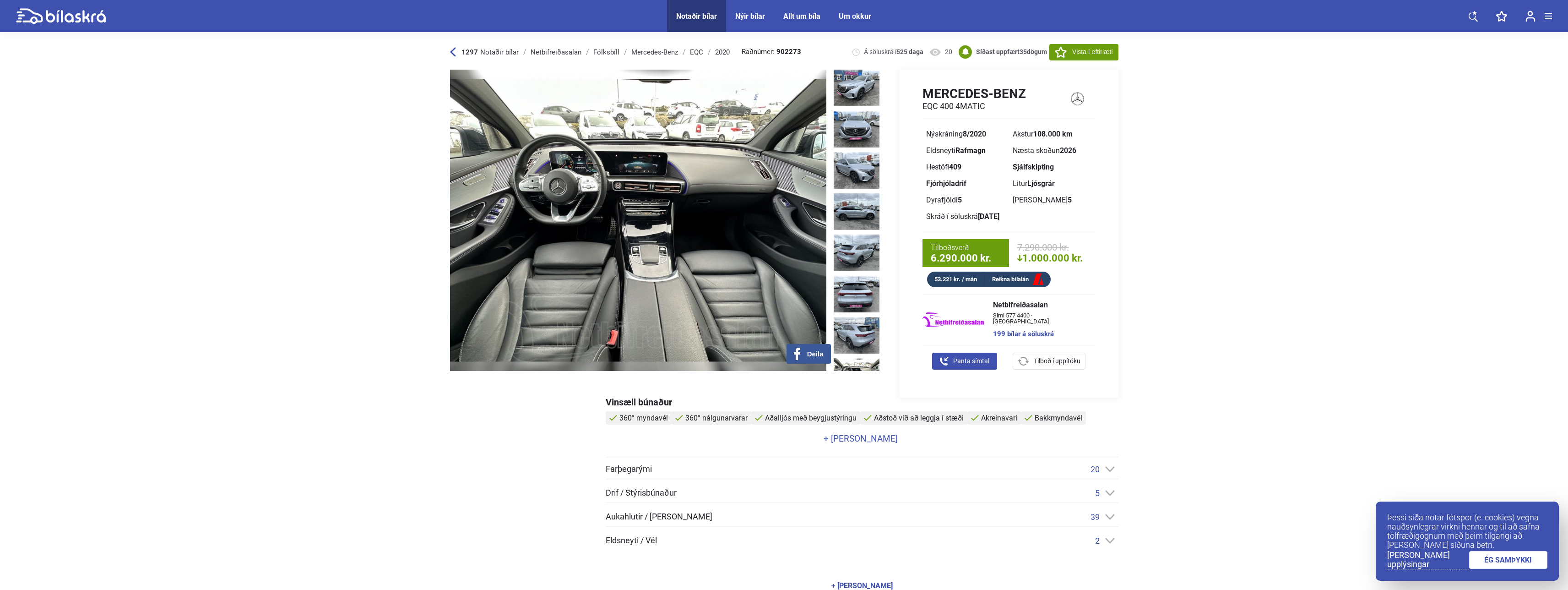
click at [851, 358] on img at bounding box center [856, 376] width 46 height 37
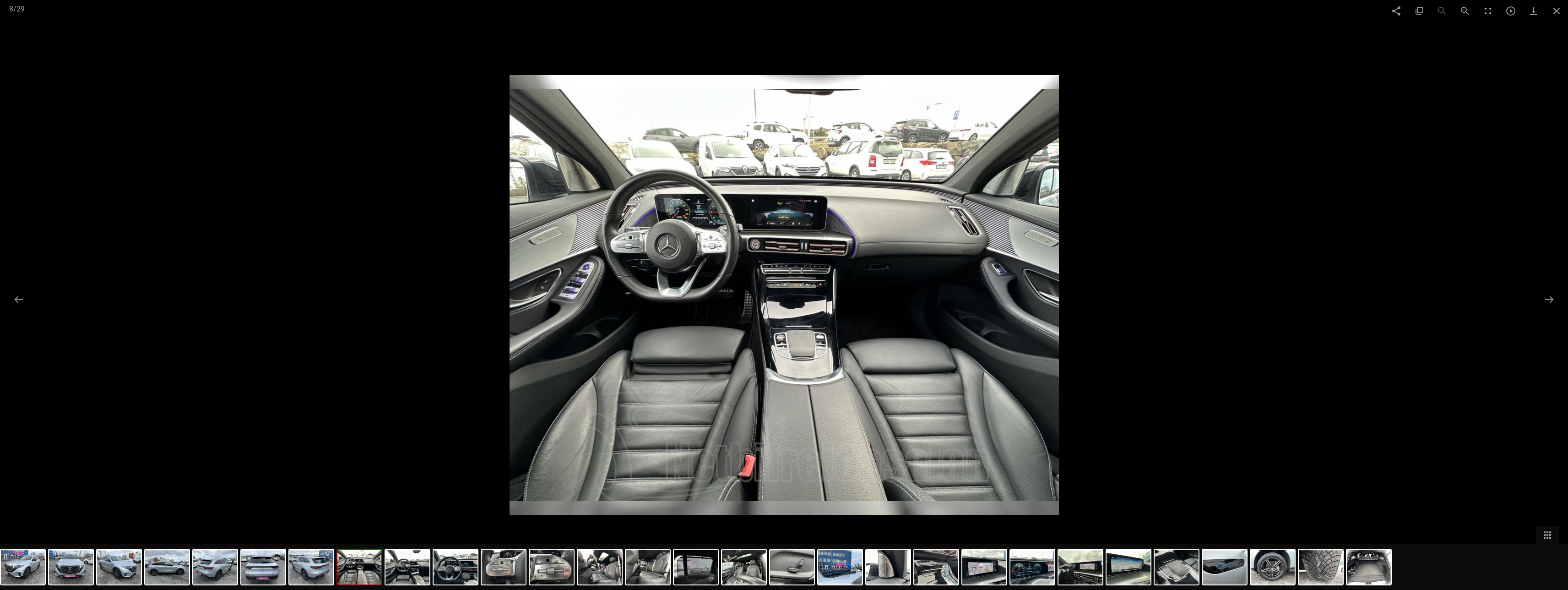
scroll to position [46, 0]
checkbox input "false"
